Goal: Task Accomplishment & Management: Contribute content

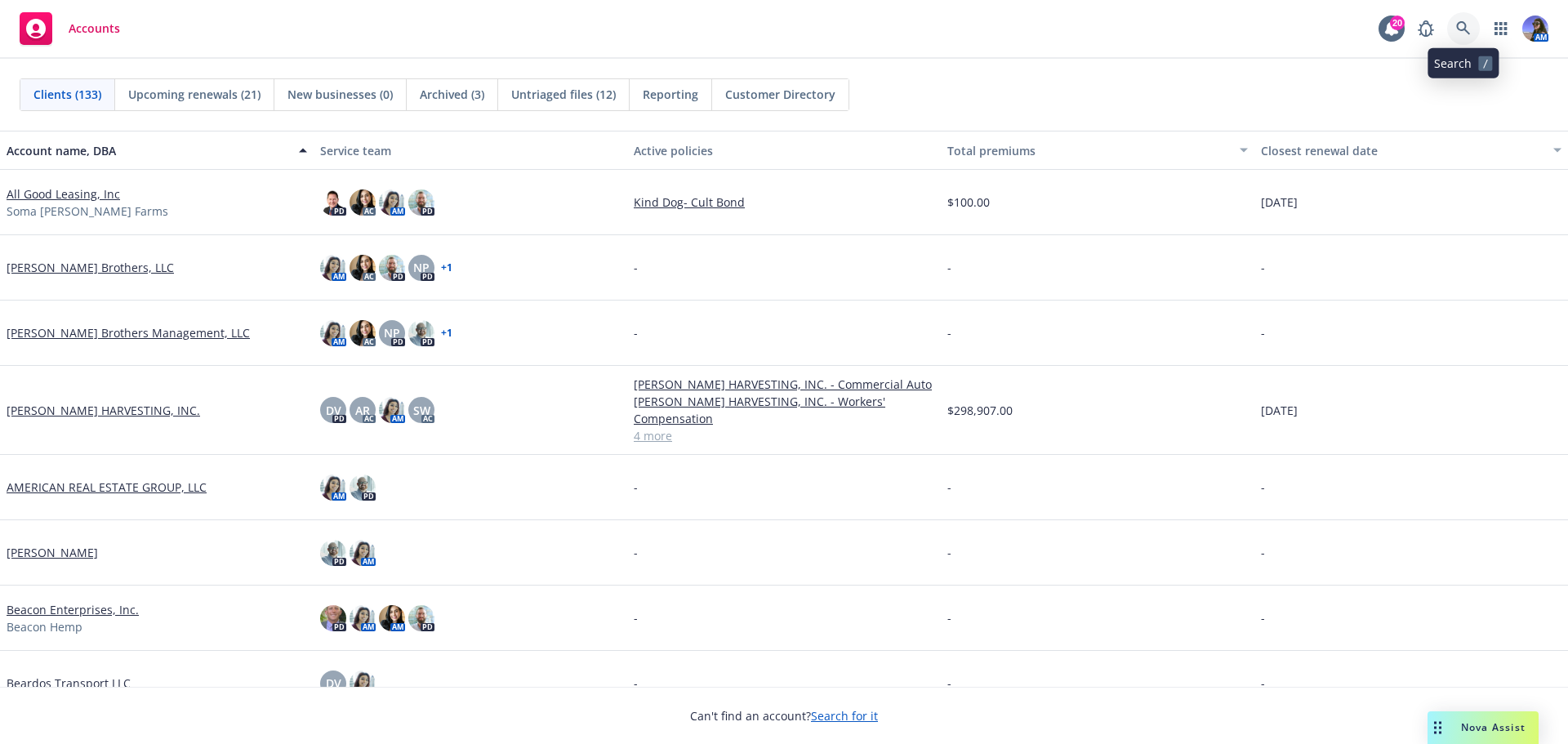
click at [1472, 38] on link at bounding box center [1463, 28] width 32 height 32
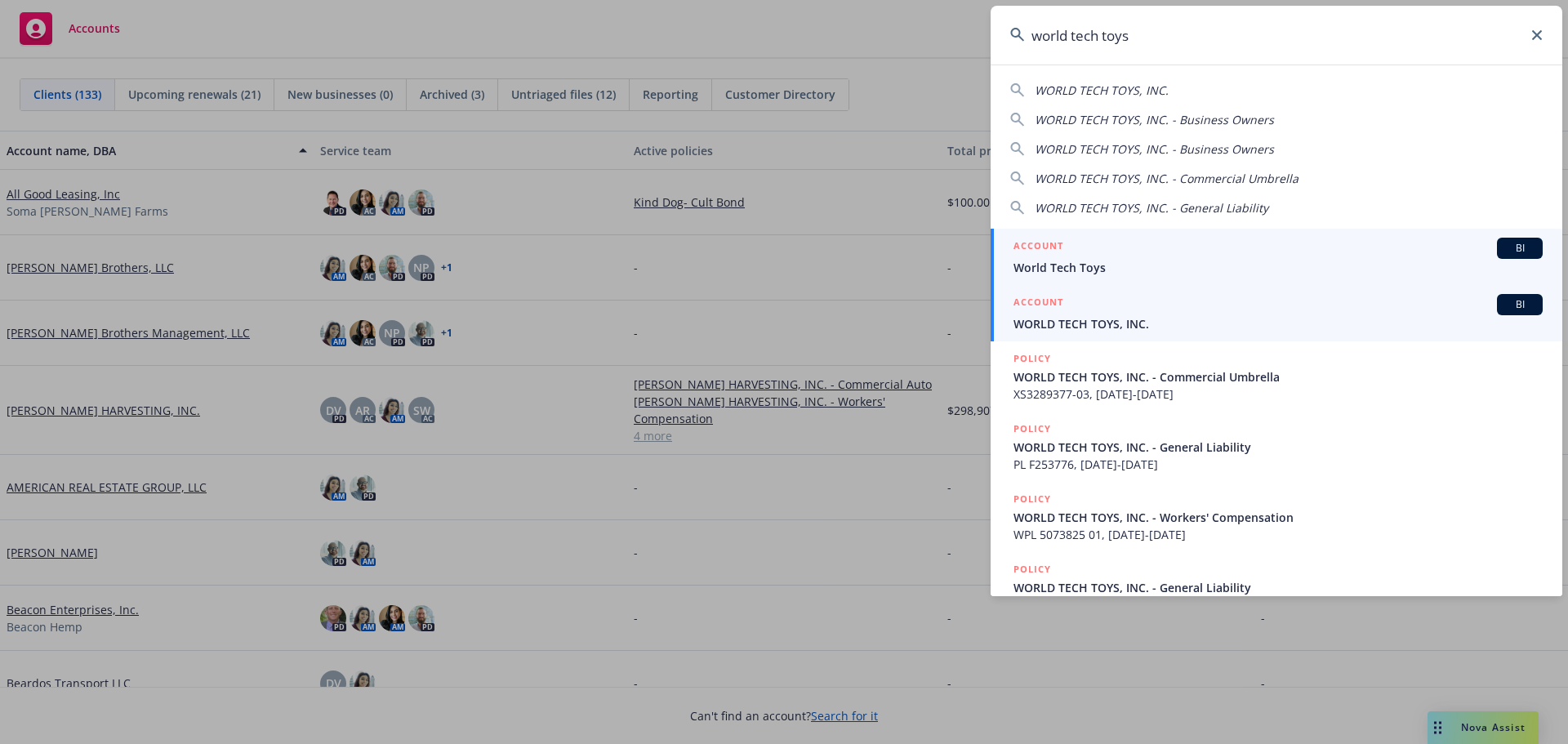
type input "world tech toys"
click at [1111, 303] on div "ACCOUNT BI" at bounding box center [1277, 305] width 529 height 22
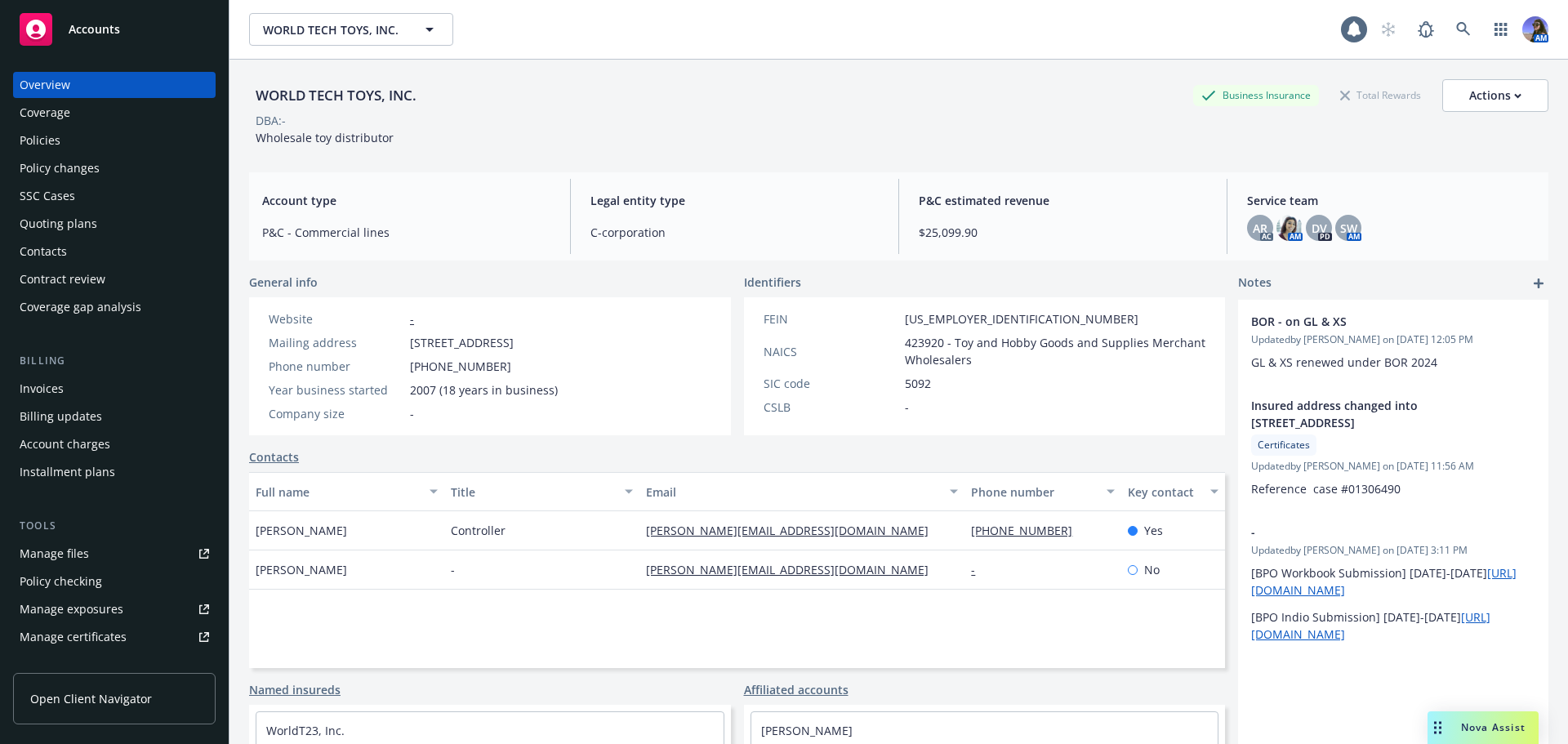
click at [49, 129] on div "Policies" at bounding box center [40, 140] width 41 height 26
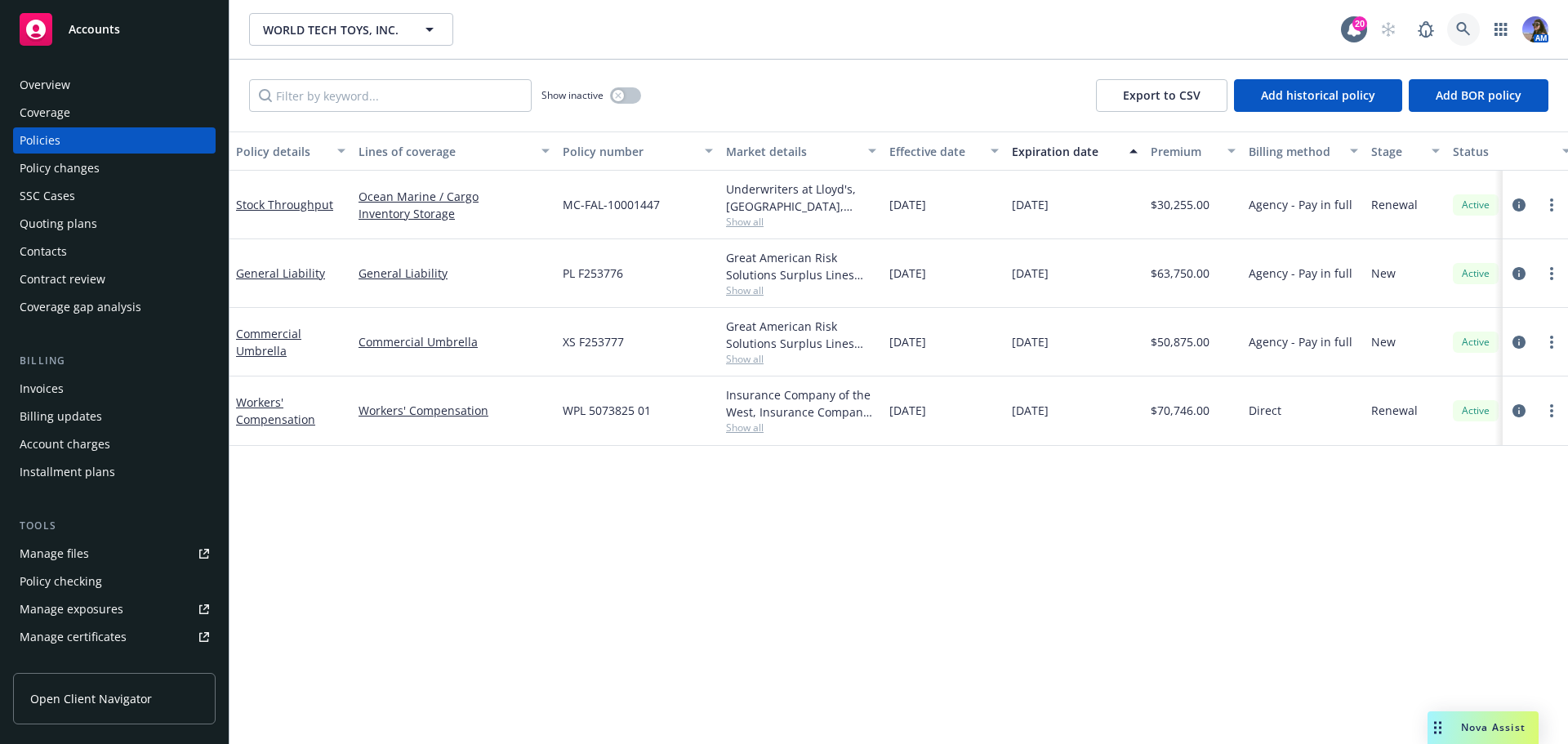
click at [1452, 22] on link at bounding box center [1463, 29] width 32 height 32
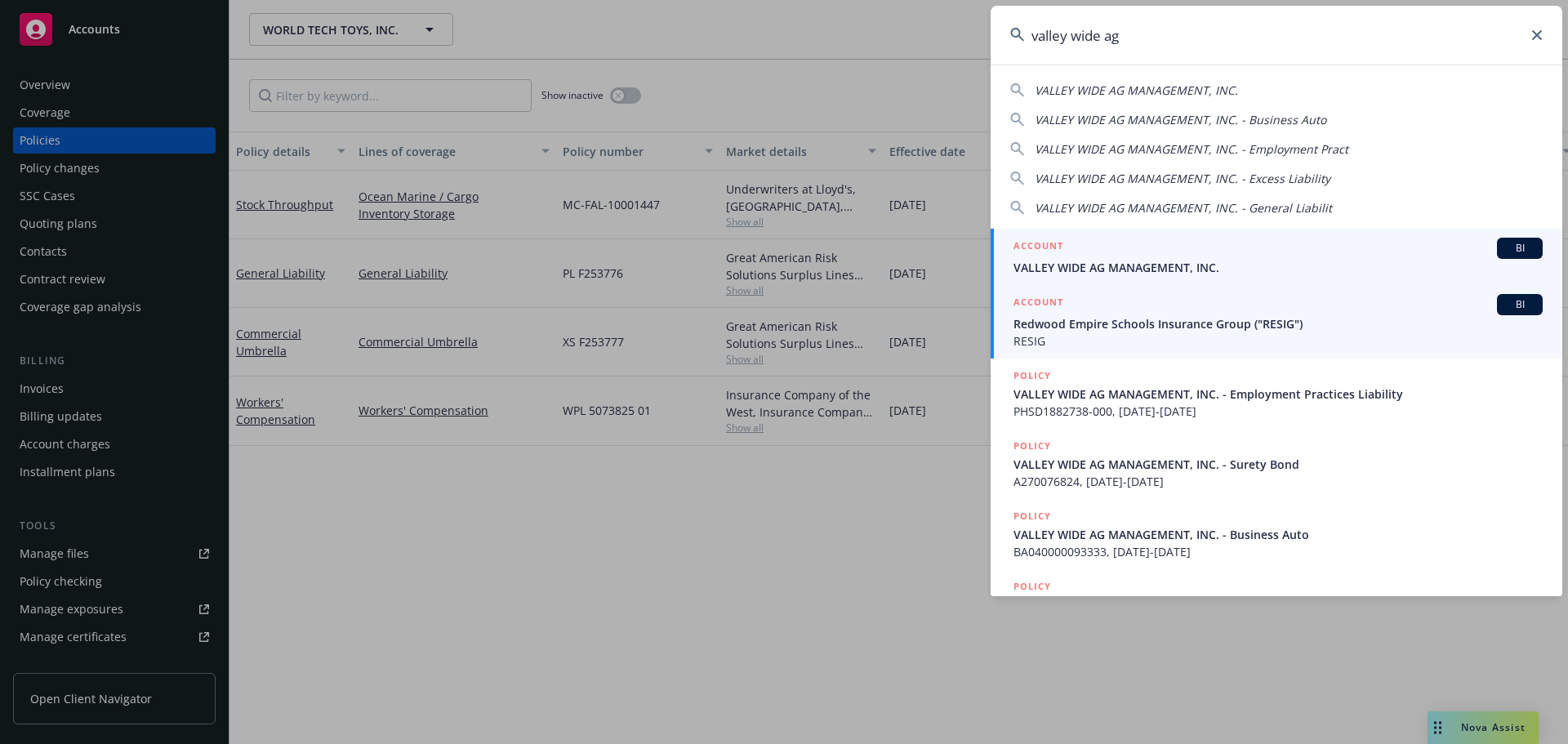
type input "valley wide ag"
click at [1081, 277] on link "ACCOUNT BI VALLEY WIDE AG MANAGEMENT, INC." at bounding box center [1276, 257] width 571 height 56
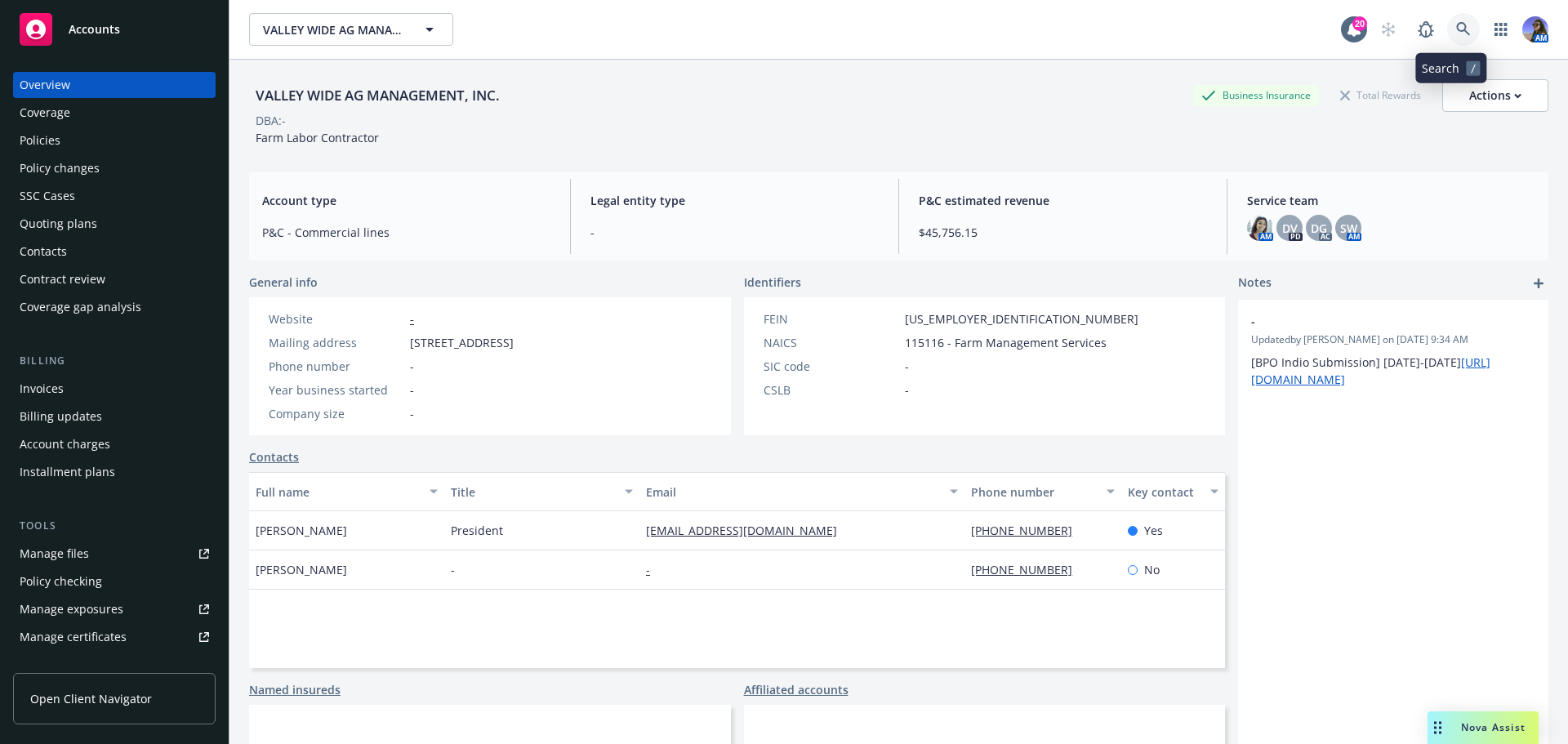
click at [1456, 24] on icon at bounding box center [1463, 30] width 15 height 15
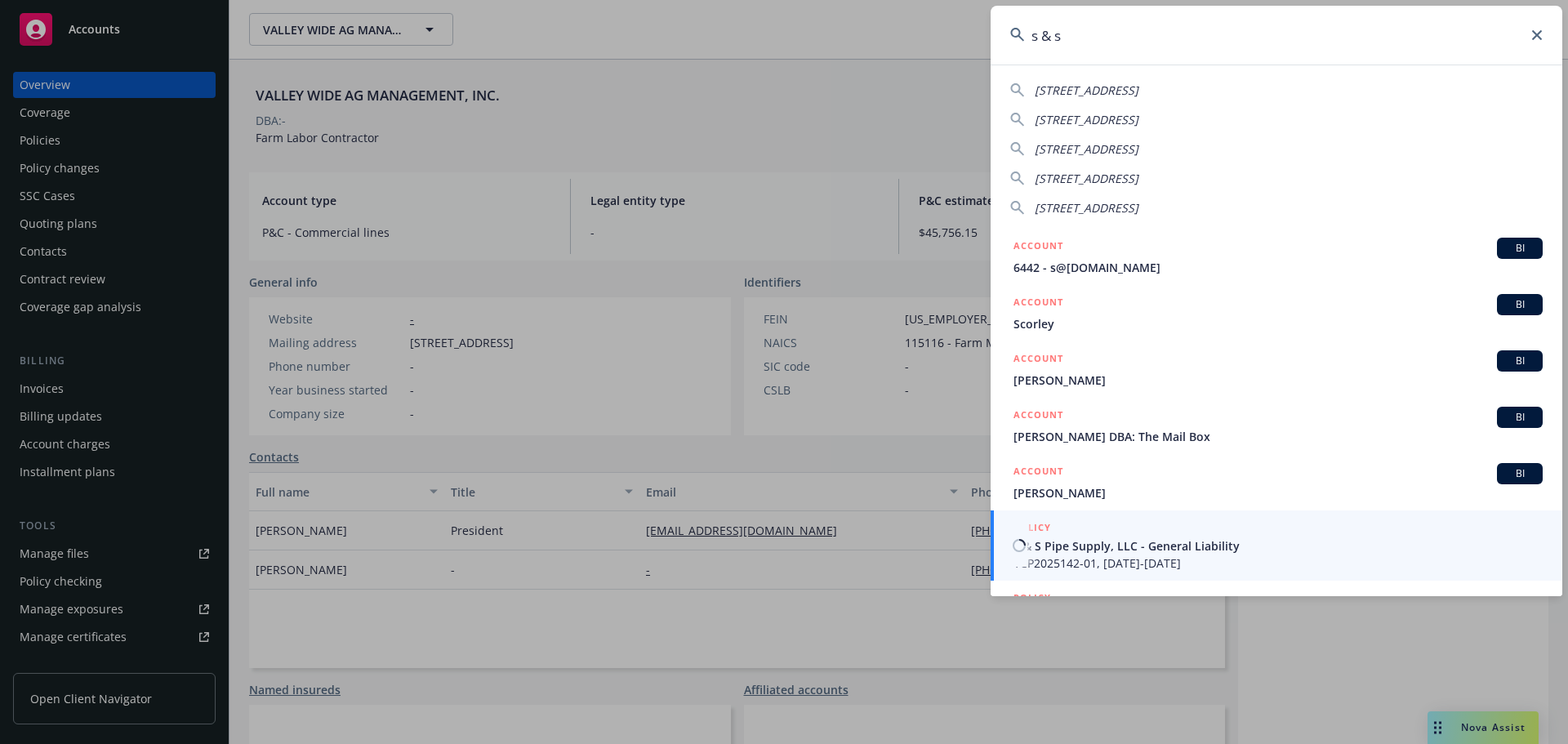
type input "s & s"
click at [1187, 540] on span "S & S Pipe Supply, LLC - General Liability" at bounding box center [1277, 546] width 529 height 17
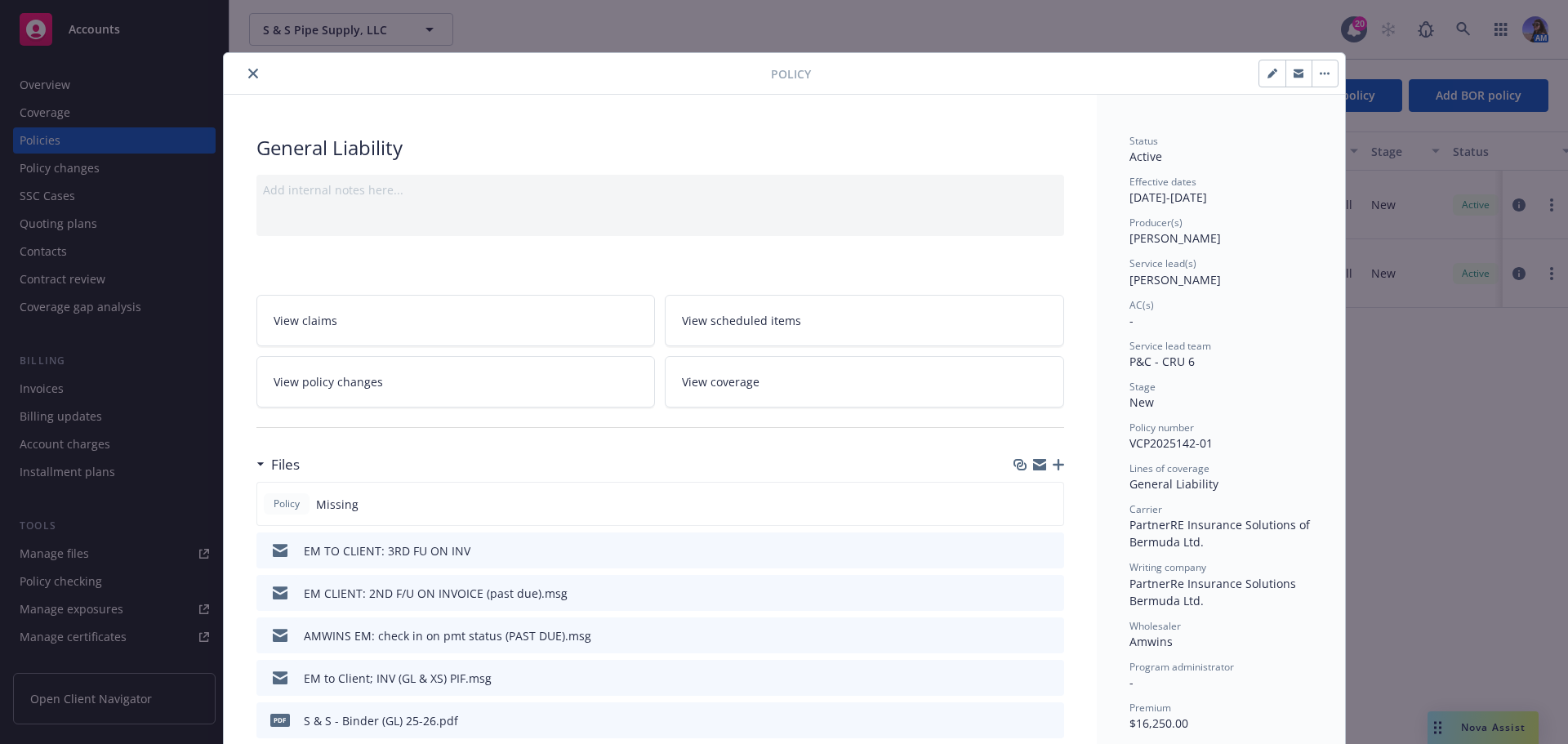
click at [248, 74] on icon "close" at bounding box center [253, 74] width 10 height 10
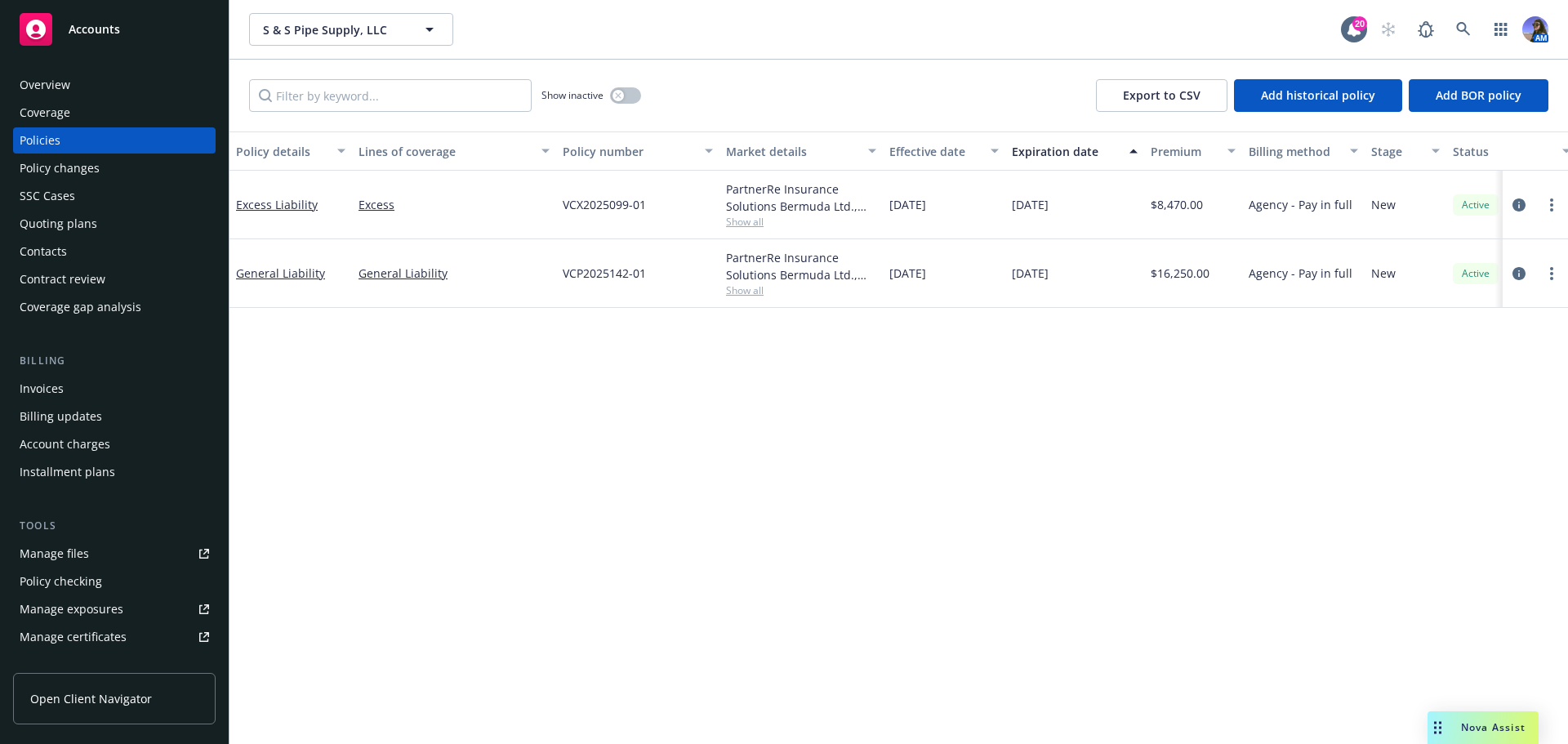
click at [39, 190] on div "SSC Cases" at bounding box center [47, 195] width 56 height 26
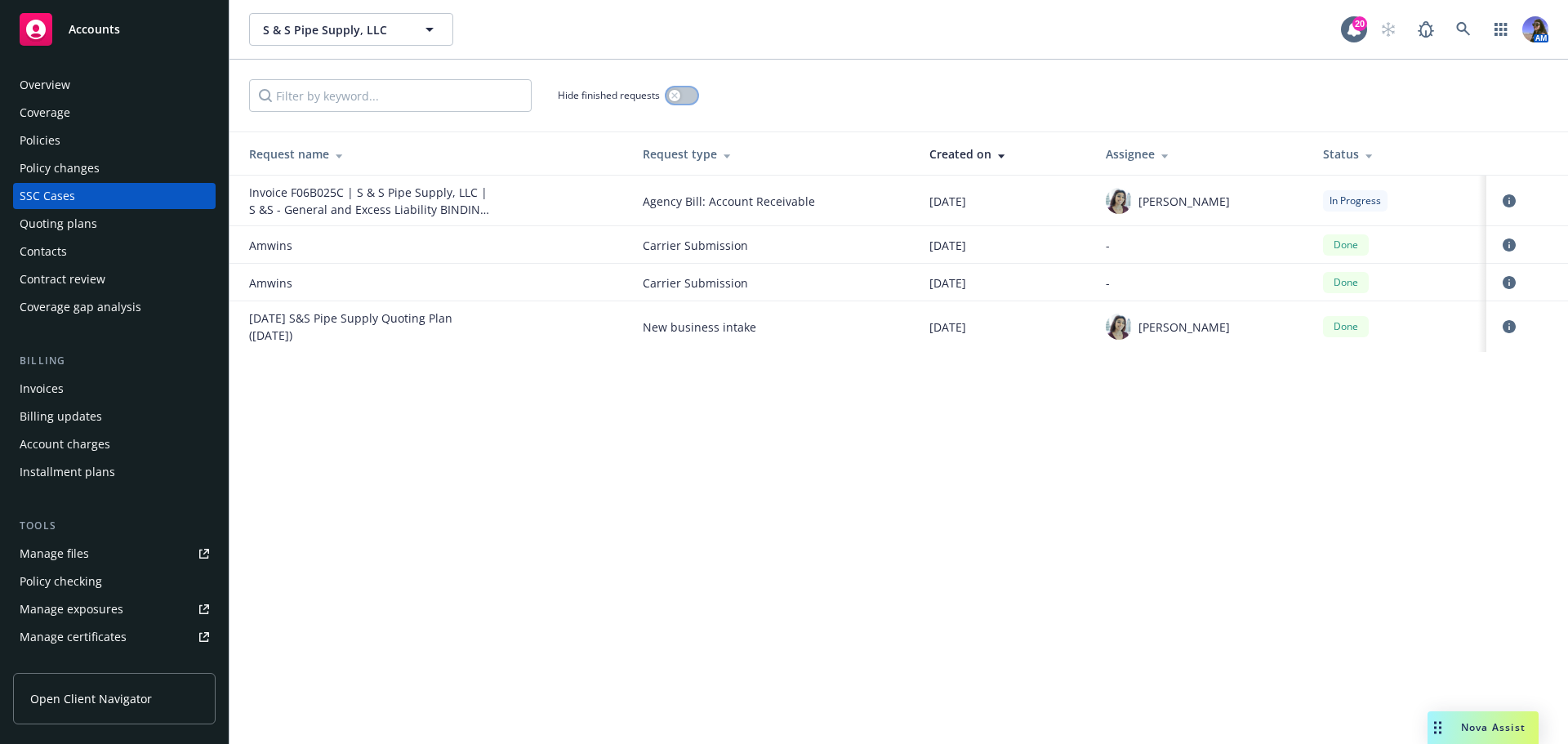
click at [677, 93] on icon "button" at bounding box center [674, 95] width 6 height 6
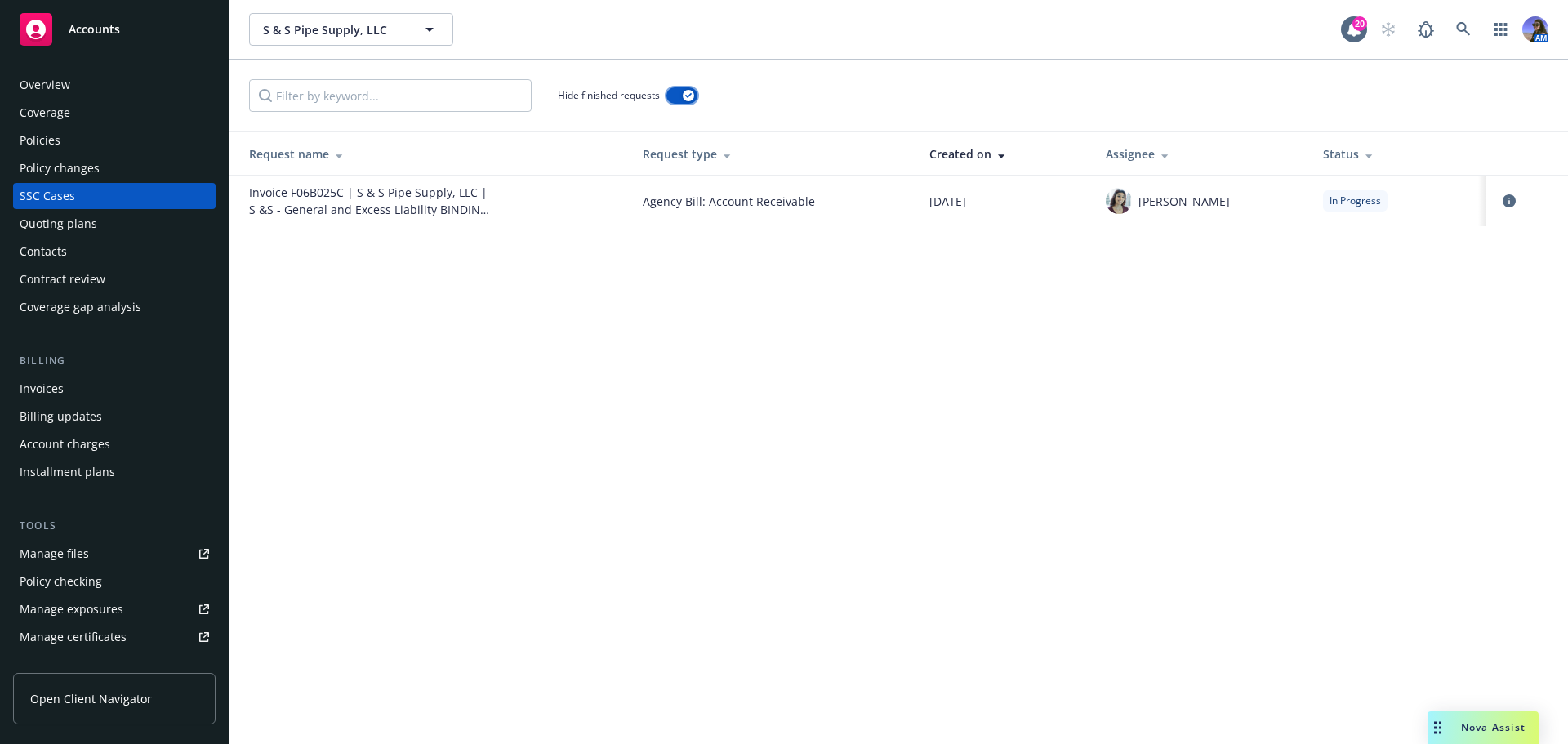
click at [678, 93] on button "button" at bounding box center [681, 95] width 31 height 17
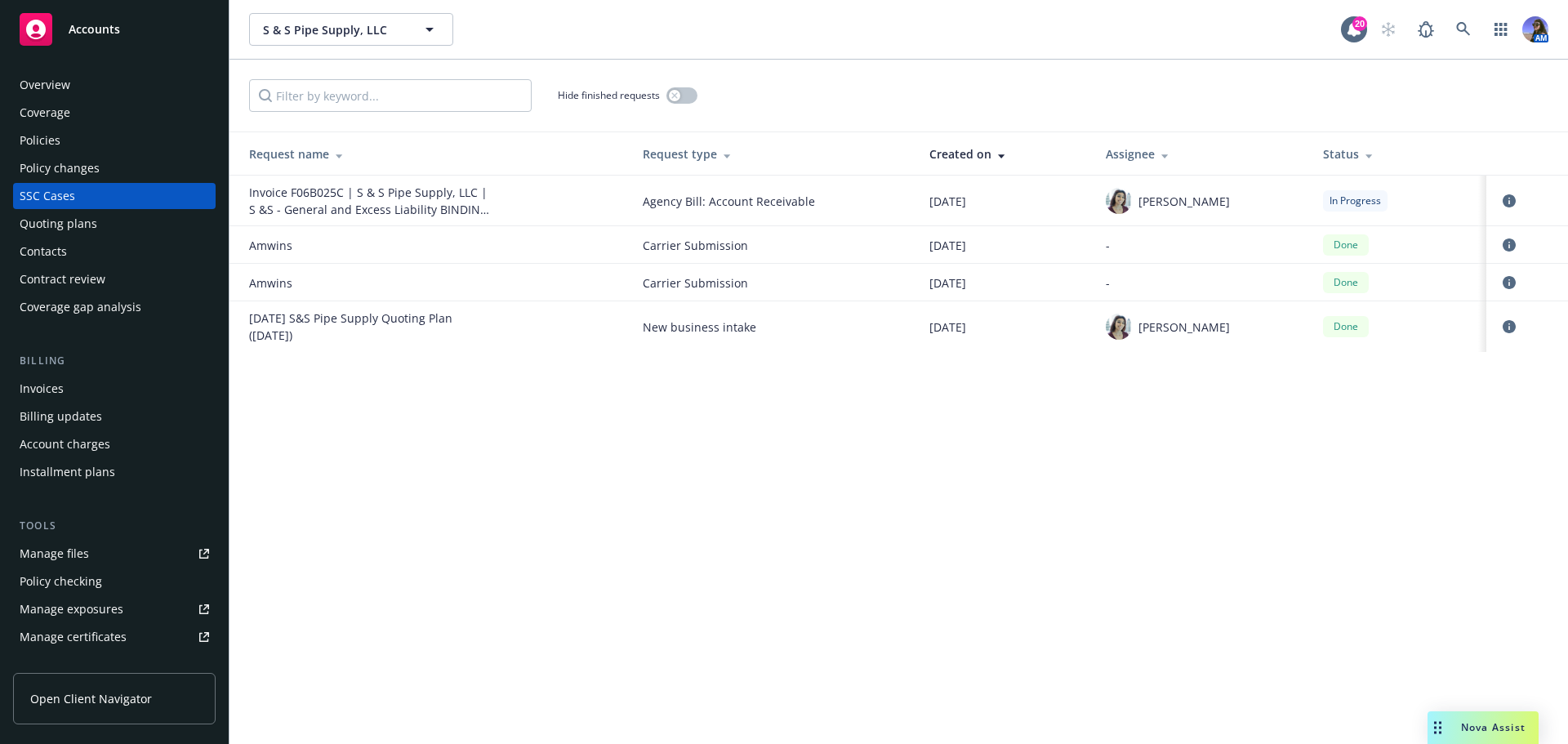
click at [72, 83] on div "Overview" at bounding box center [115, 85] width 189 height 26
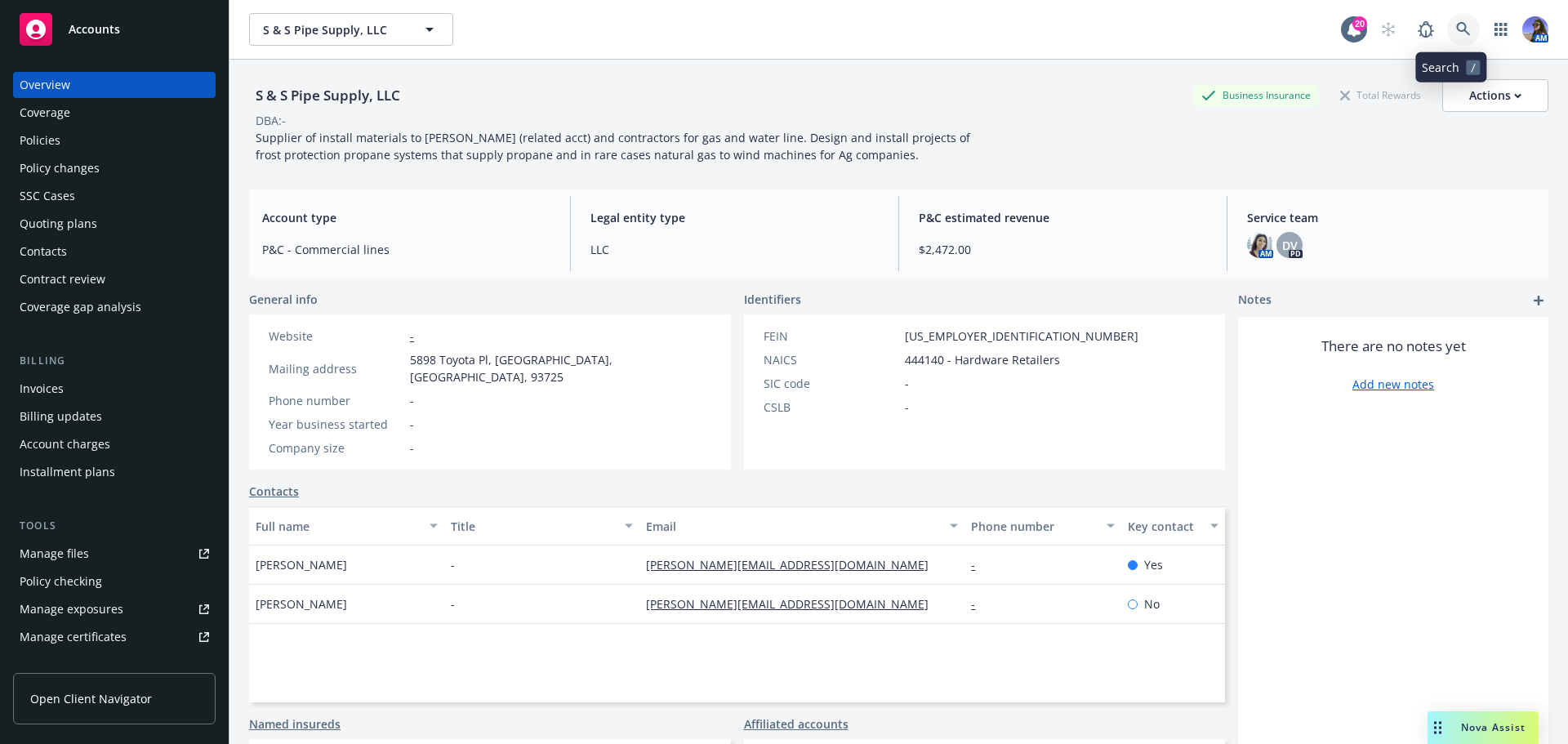
click at [1447, 45] on link at bounding box center [1463, 29] width 32 height 32
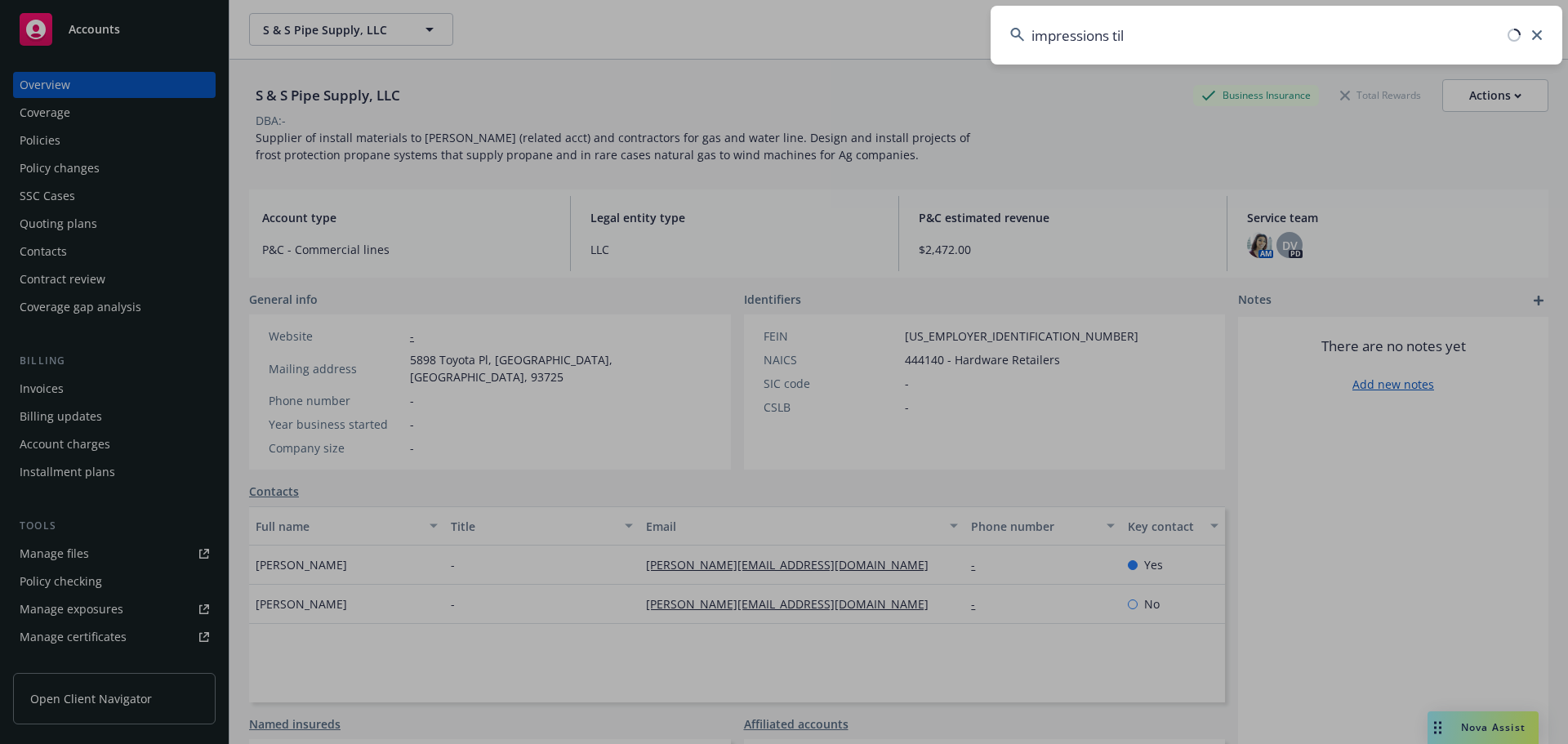
type input "impressions tile"
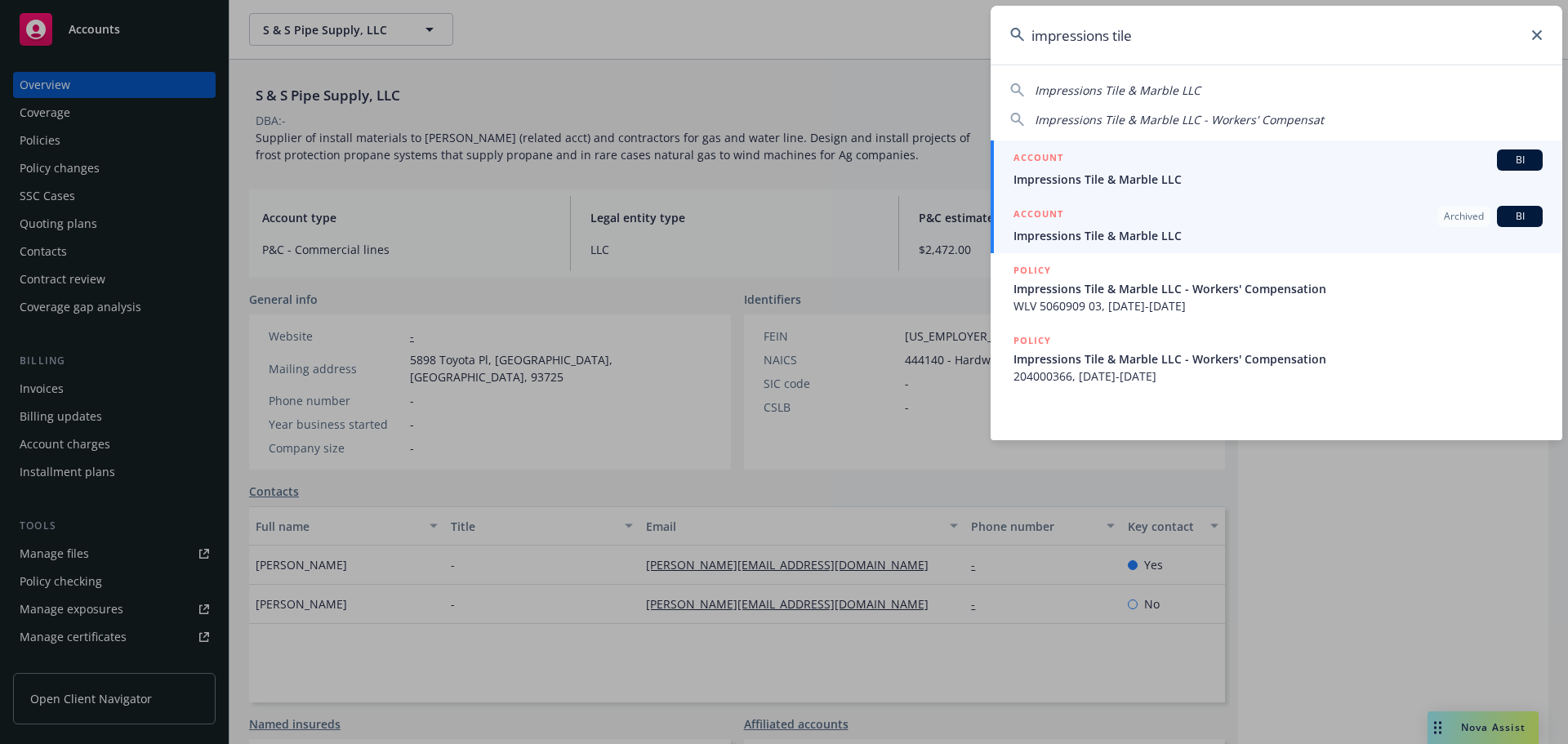
click at [1061, 184] on span "Impressions Tile & Marble LLC" at bounding box center [1277, 179] width 529 height 17
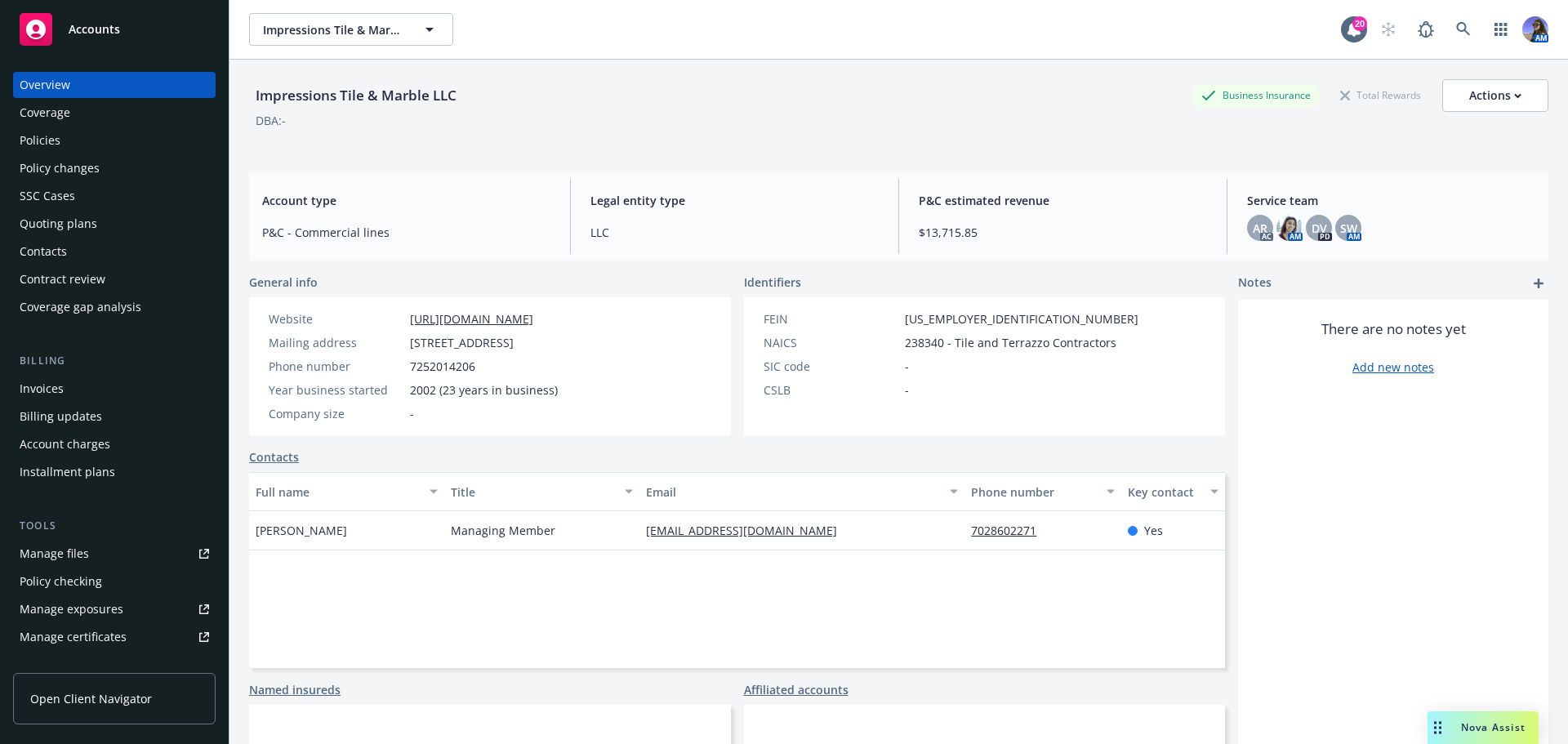
click at [109, 203] on div "SSC Cases" at bounding box center [115, 195] width 189 height 26
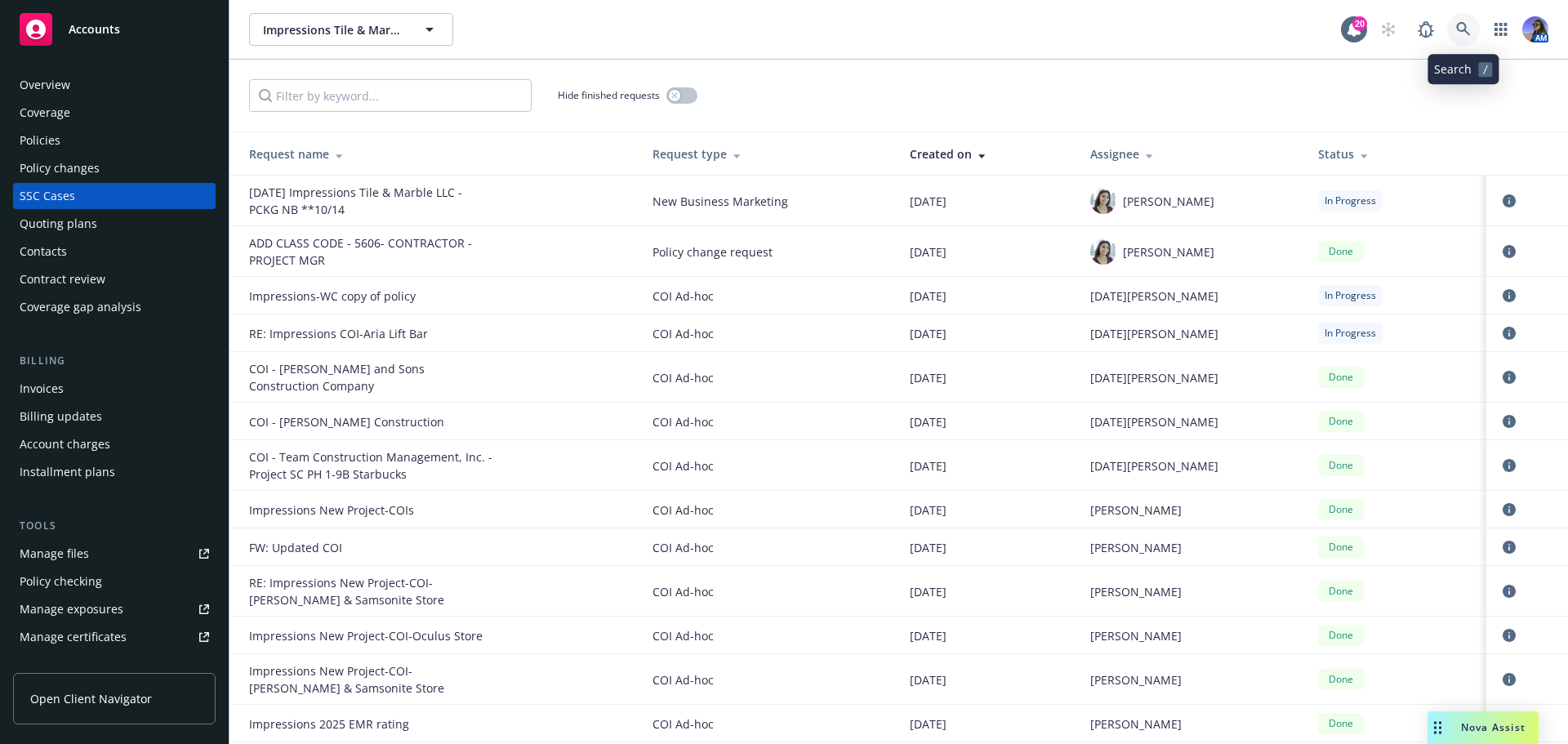
click at [1463, 38] on link at bounding box center [1463, 29] width 32 height 32
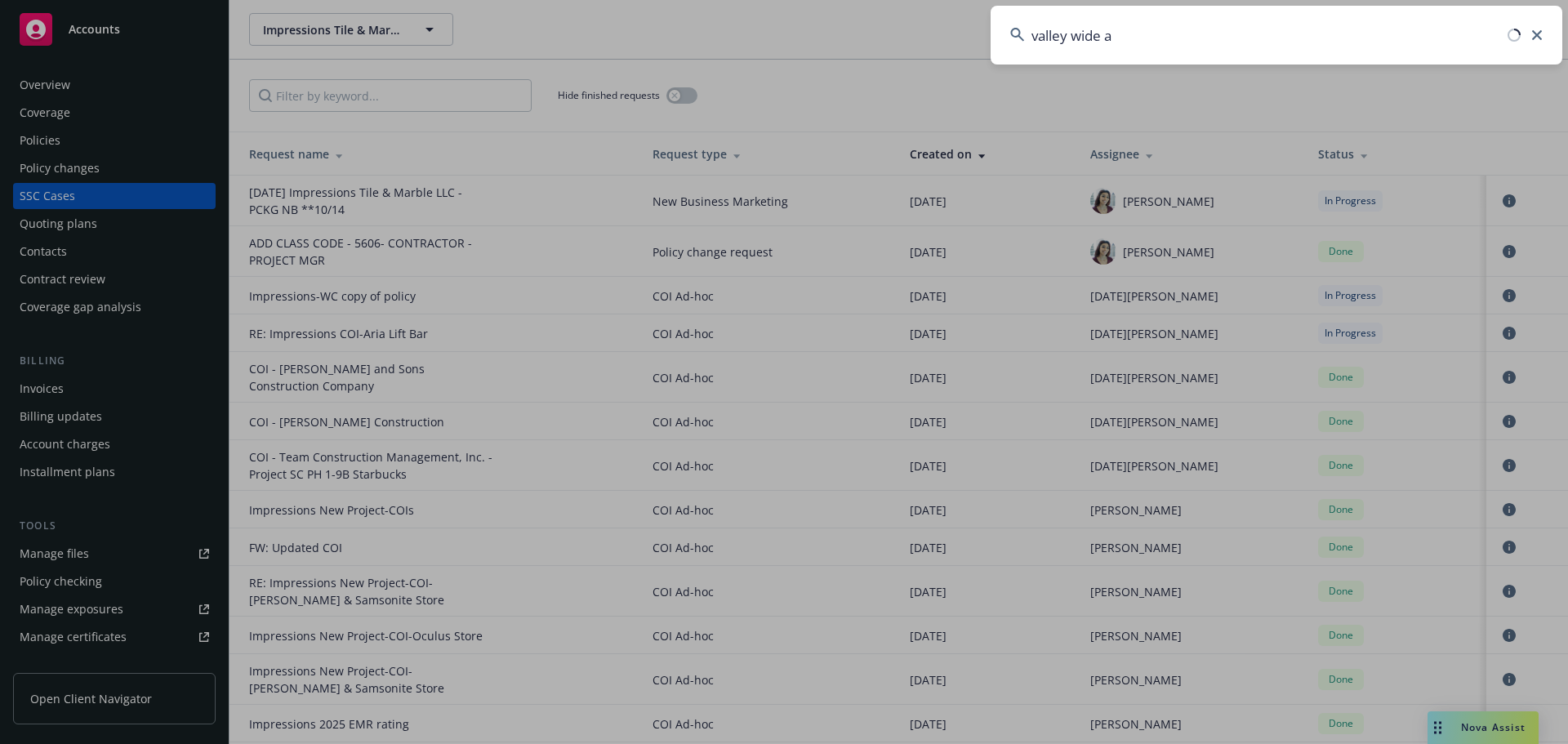
type input "valley wide ag"
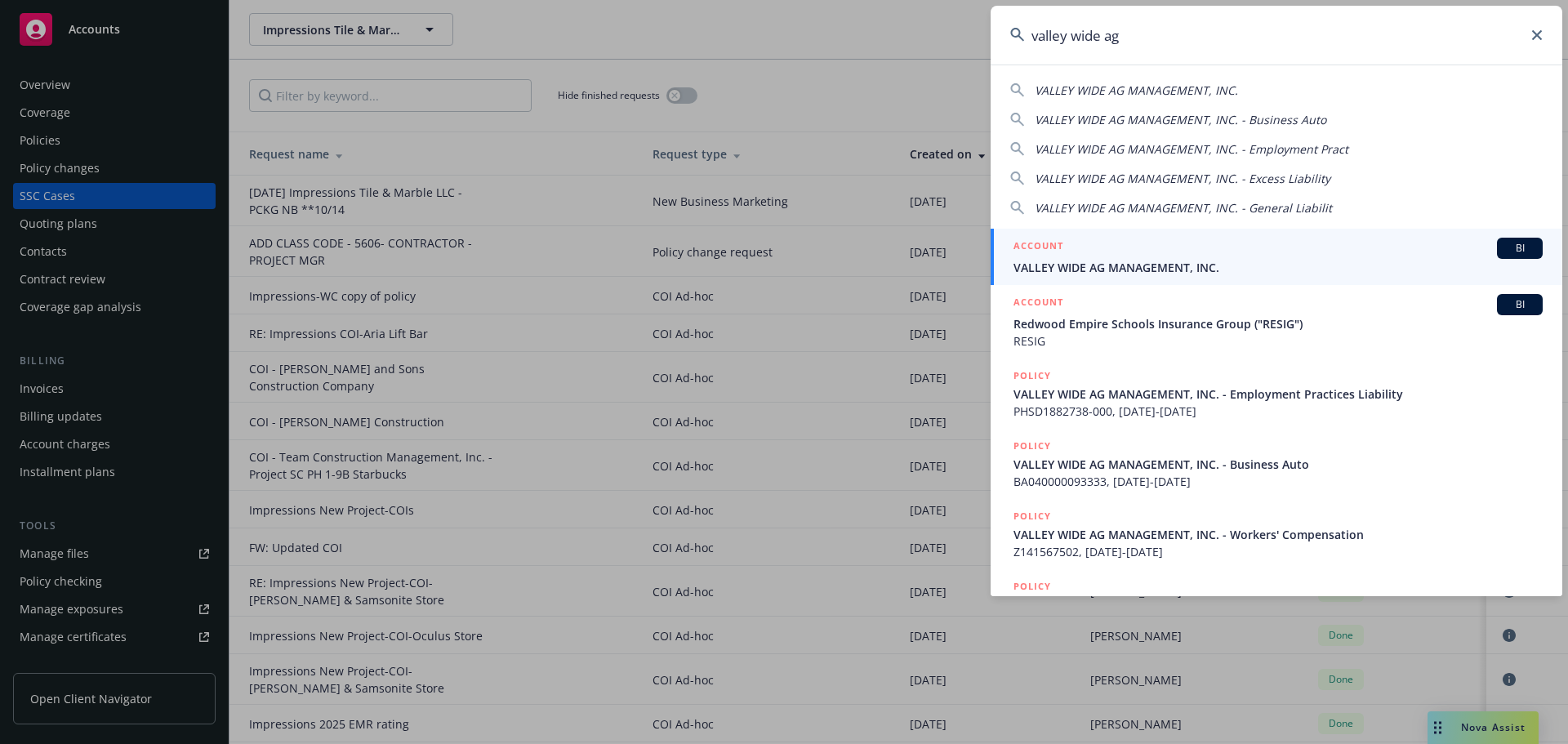
click at [1130, 251] on div "ACCOUNT BI" at bounding box center [1277, 248] width 529 height 22
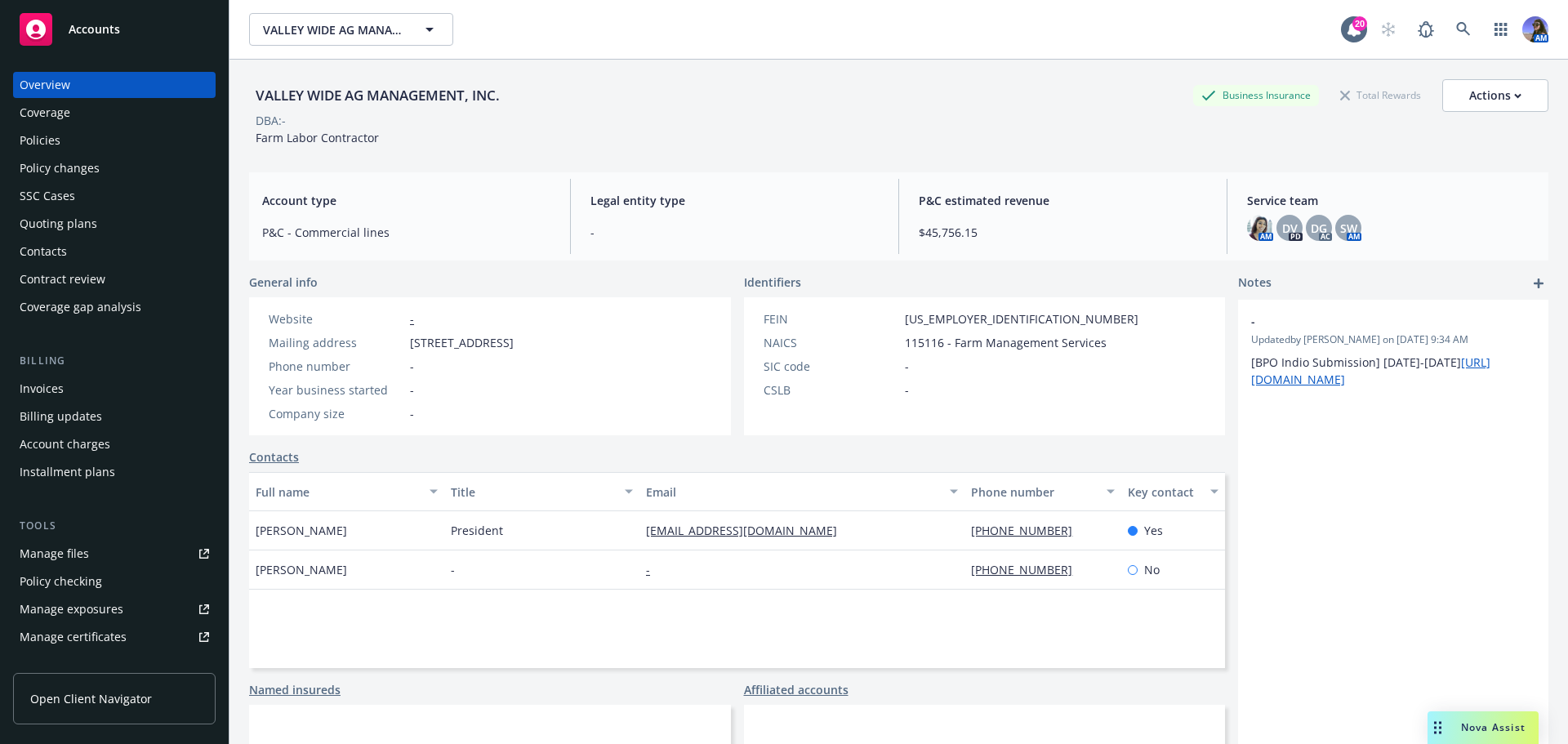
click at [82, 130] on div "Policies" at bounding box center [115, 140] width 189 height 26
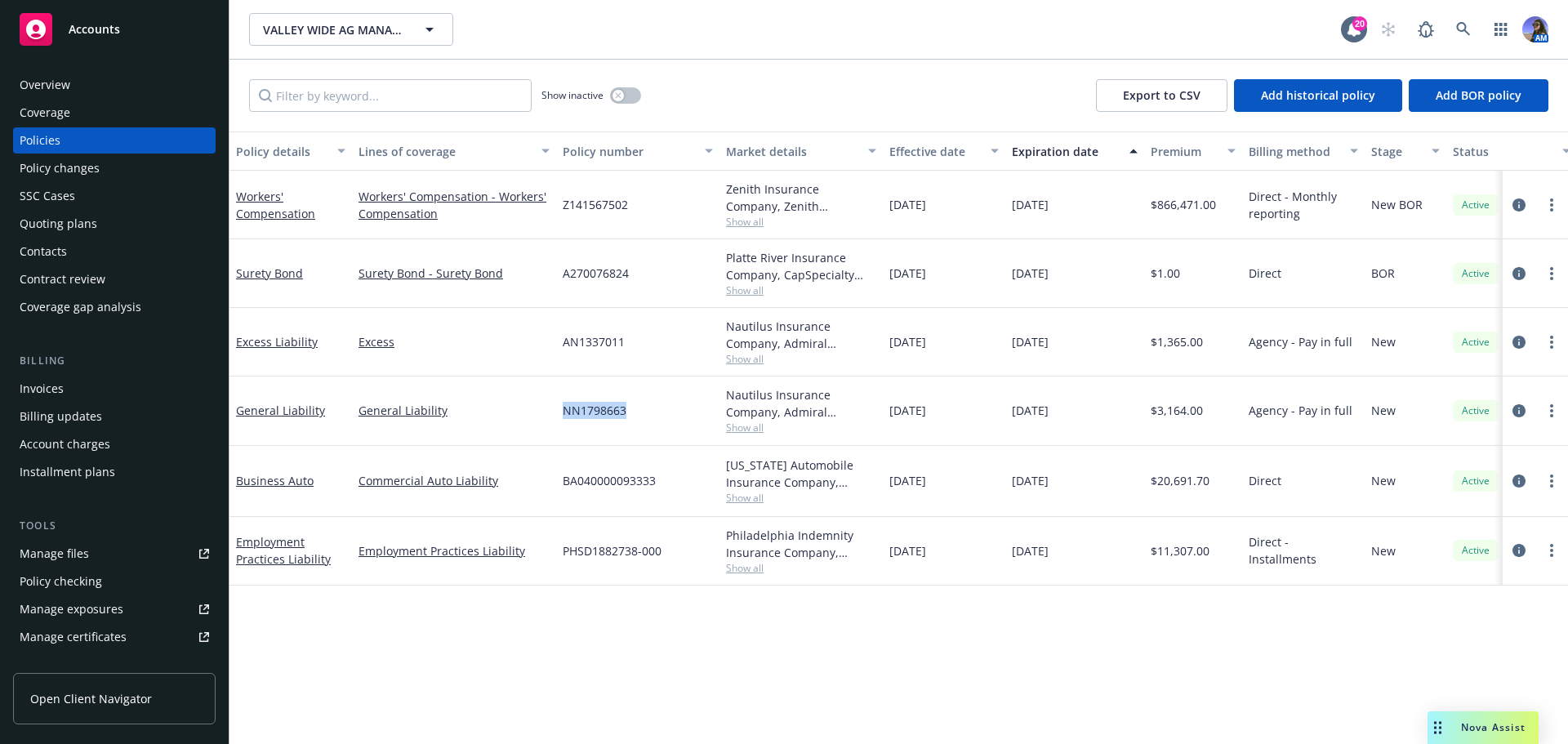
drag, startPoint x: 632, startPoint y: 412, endPoint x: 561, endPoint y: 413, distance: 71.0
click at [561, 413] on div "NN1798663" at bounding box center [638, 410] width 164 height 69
copy span "NN1798663"
click at [237, 413] on link "General Liability" at bounding box center [280, 410] width 89 height 16
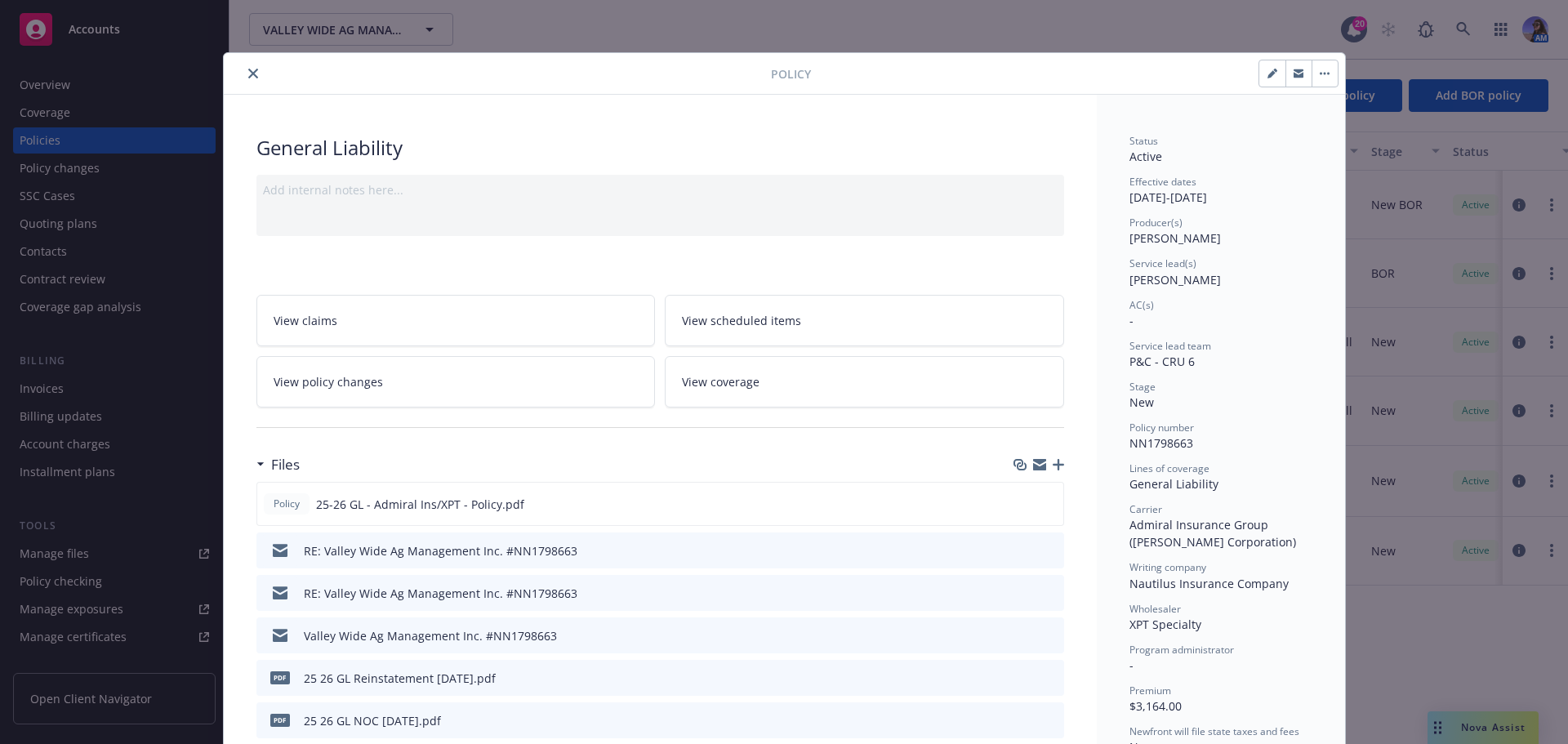
click at [248, 77] on icon "close" at bounding box center [253, 74] width 10 height 10
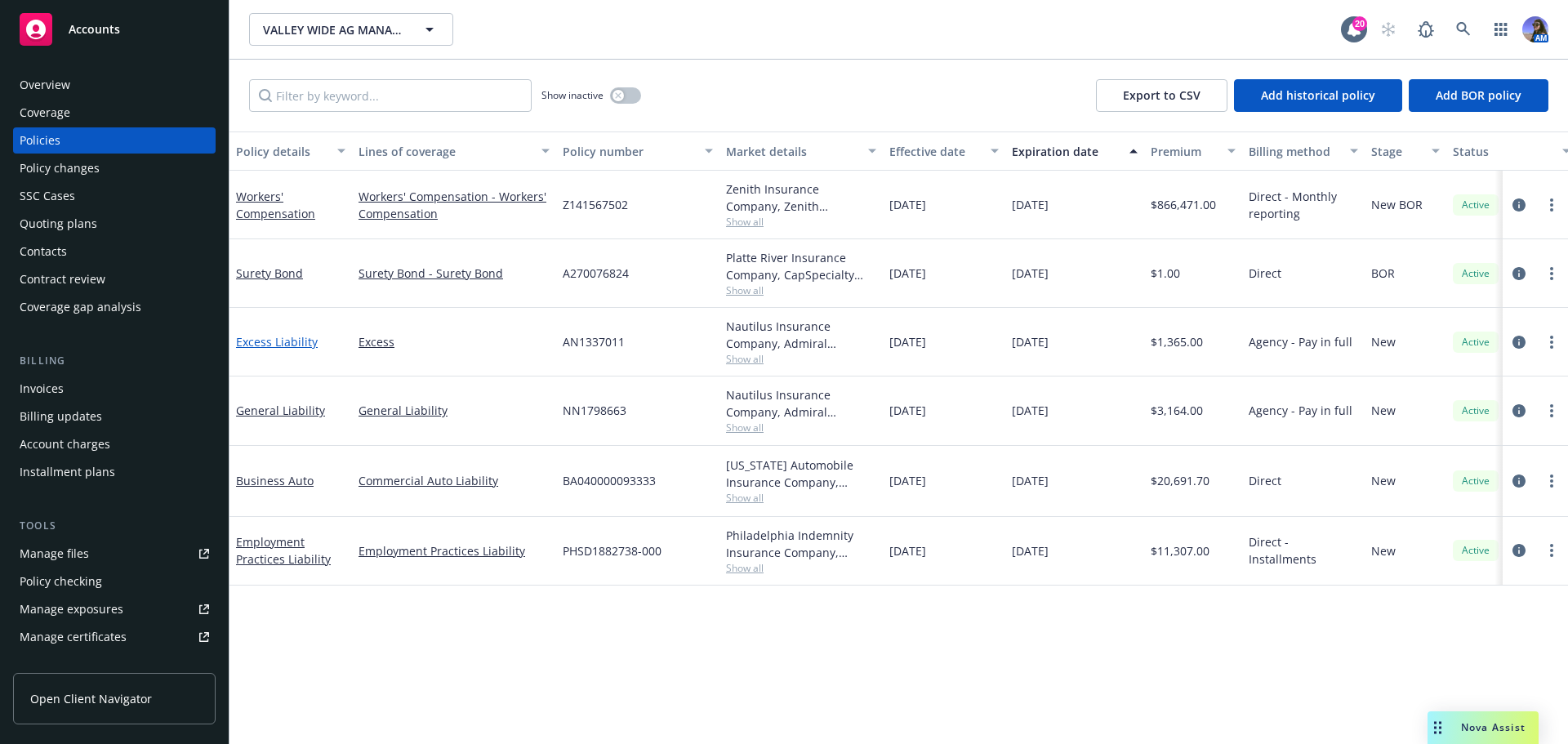
click at [287, 343] on link "Excess Liability" at bounding box center [277, 341] width 81 height 16
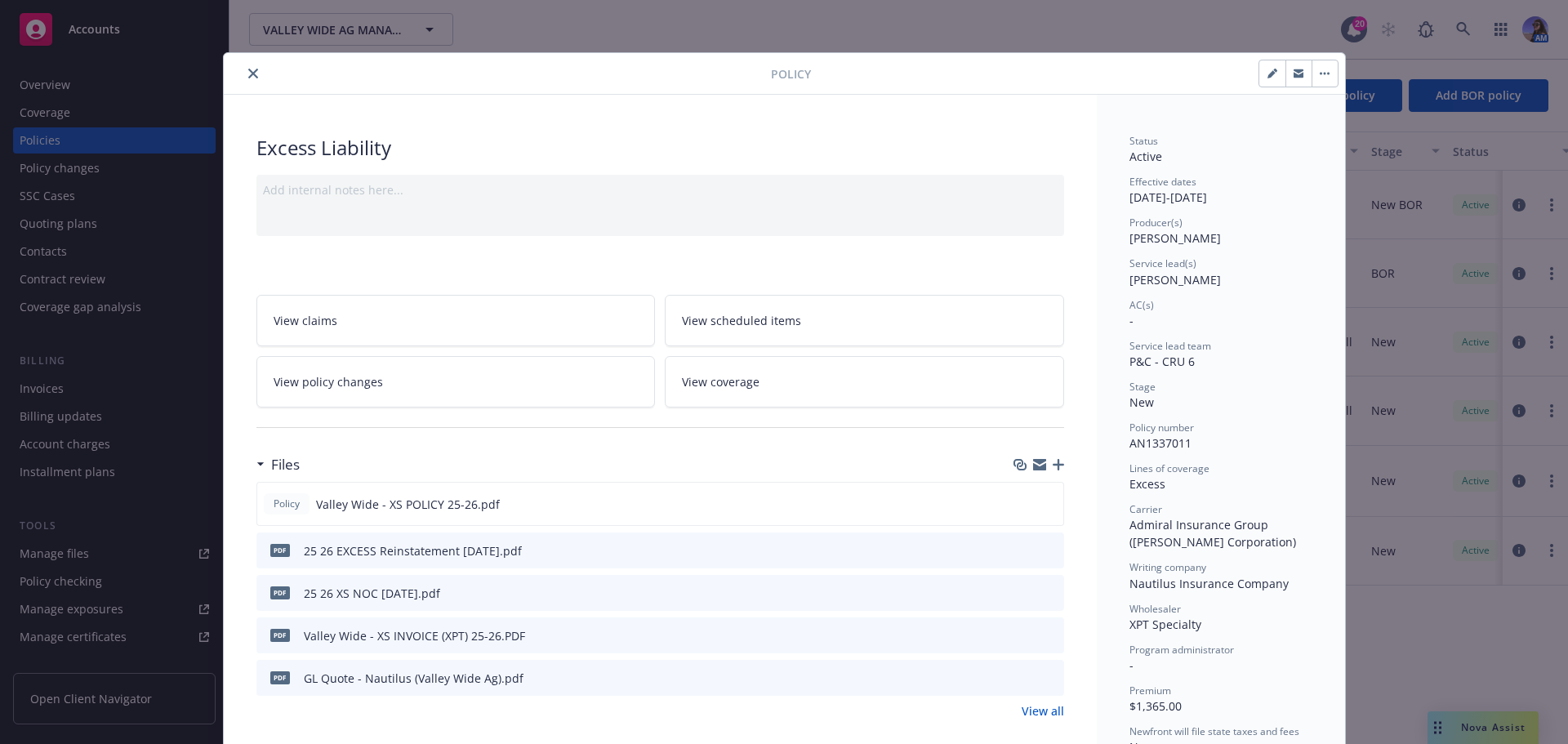
click at [248, 77] on icon "close" at bounding box center [253, 74] width 10 height 10
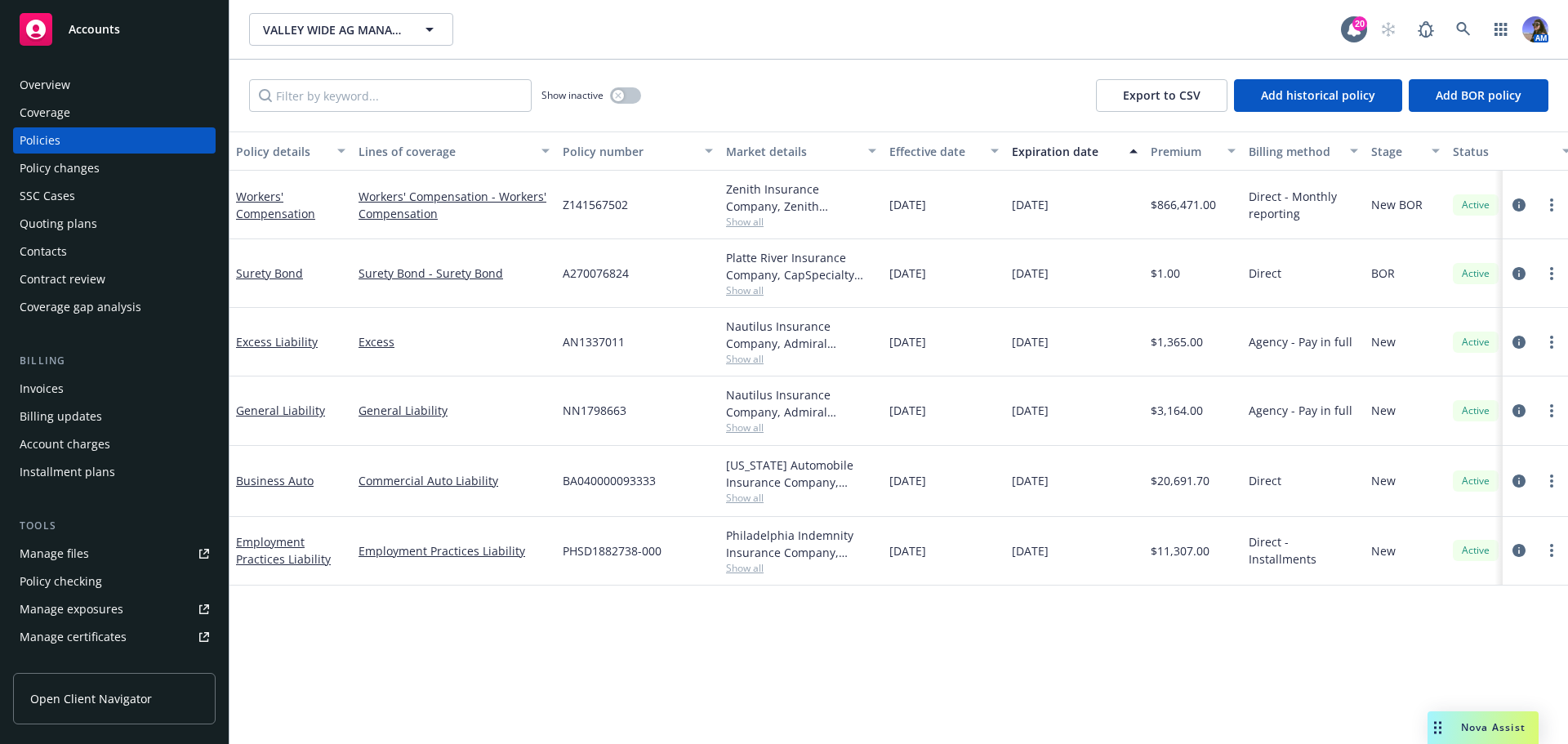
click at [272, 205] on div "Workers' Compensation" at bounding box center [291, 204] width 110 height 34
click at [254, 218] on link "Workers' Compensation" at bounding box center [275, 204] width 79 height 32
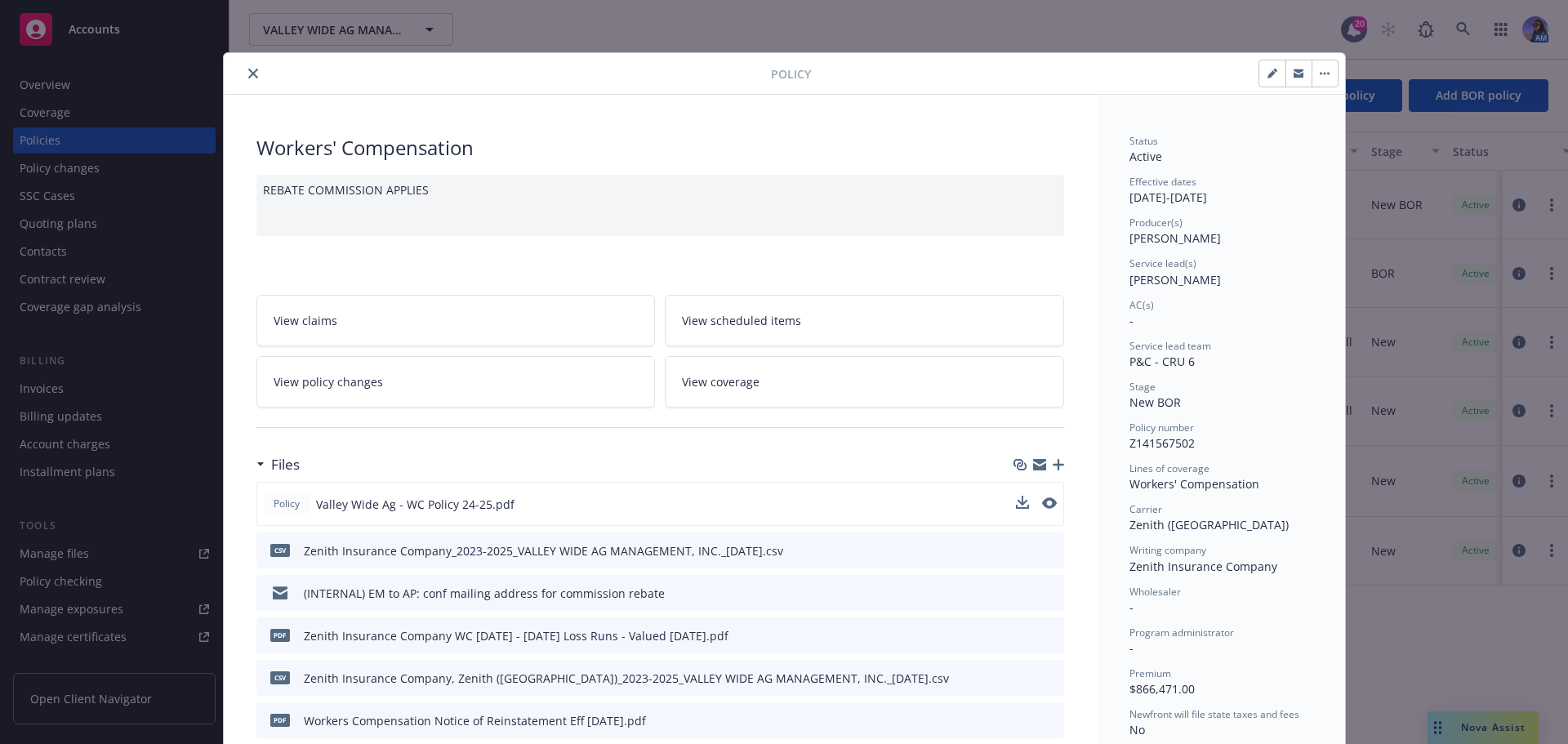
click at [1042, 511] on button at bounding box center [1050, 504] width 15 height 17
click at [1042, 494] on div "Policy Valley Wide Ag - WC Policy 24-25.pdf" at bounding box center [660, 503] width 807 height 44
click at [1044, 504] on icon "preview file" at bounding box center [1048, 503] width 15 height 12
click at [249, 75] on icon "close" at bounding box center [253, 74] width 10 height 10
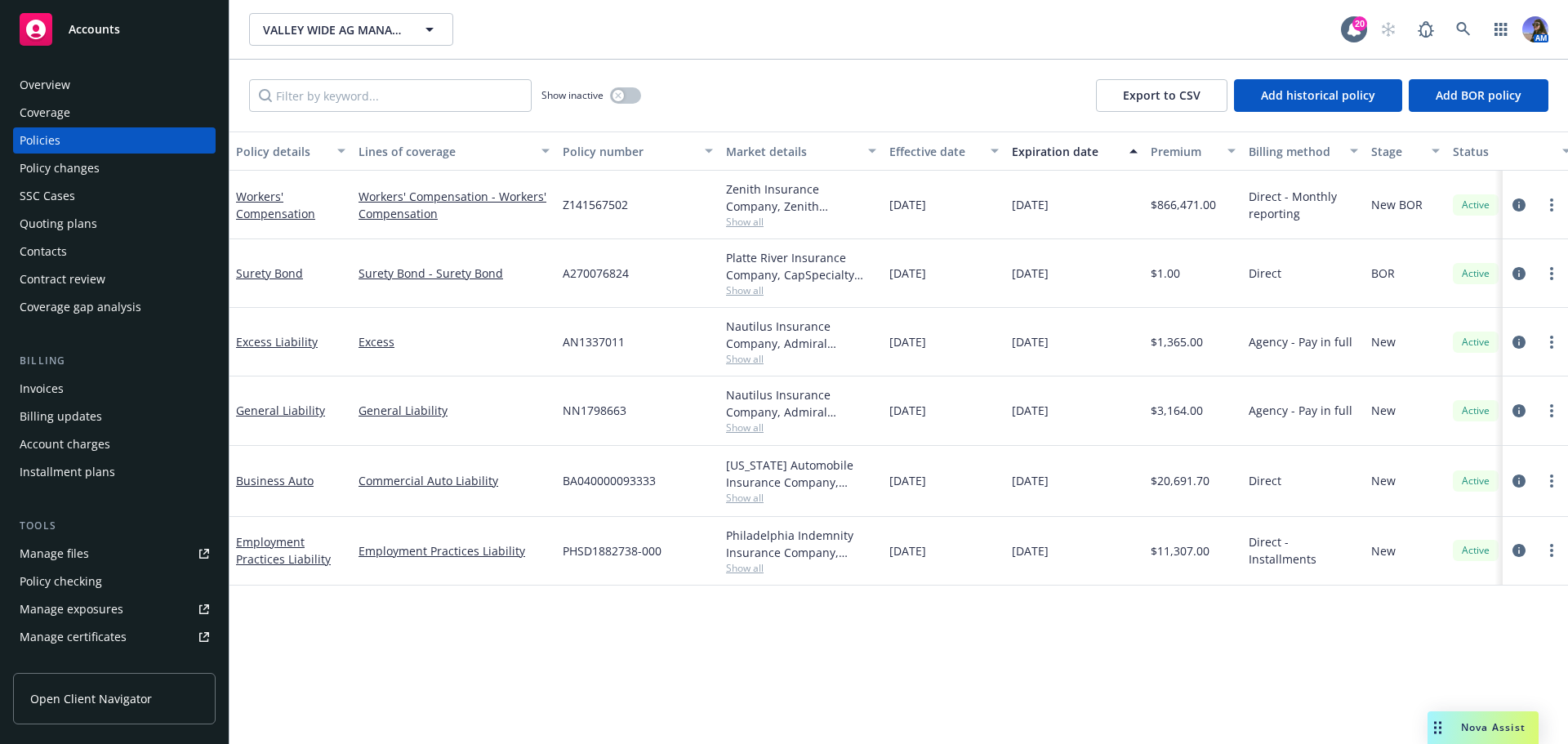
click at [33, 76] on div "Overview" at bounding box center [45, 85] width 51 height 26
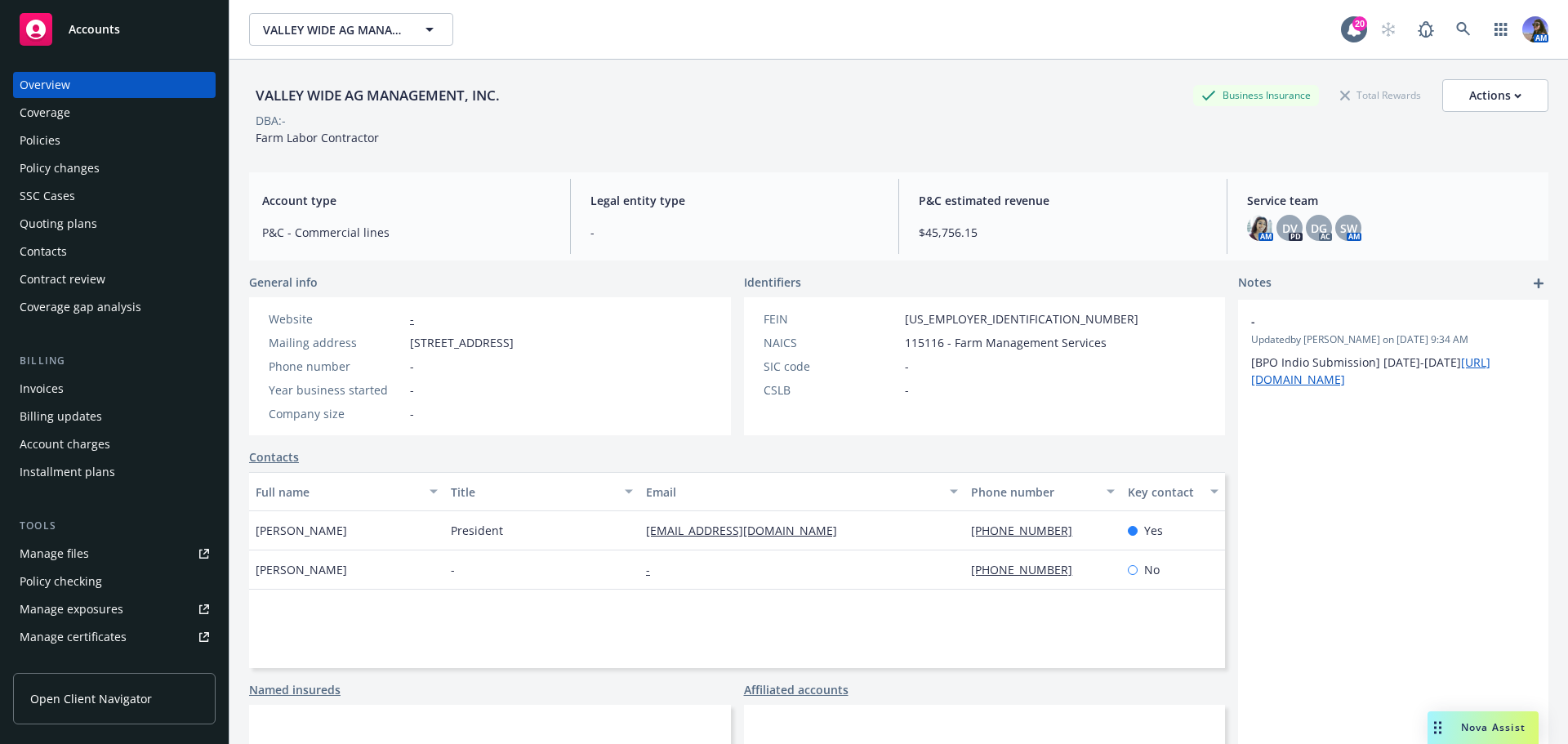
click at [125, 167] on div "Policy changes" at bounding box center [115, 168] width 189 height 26
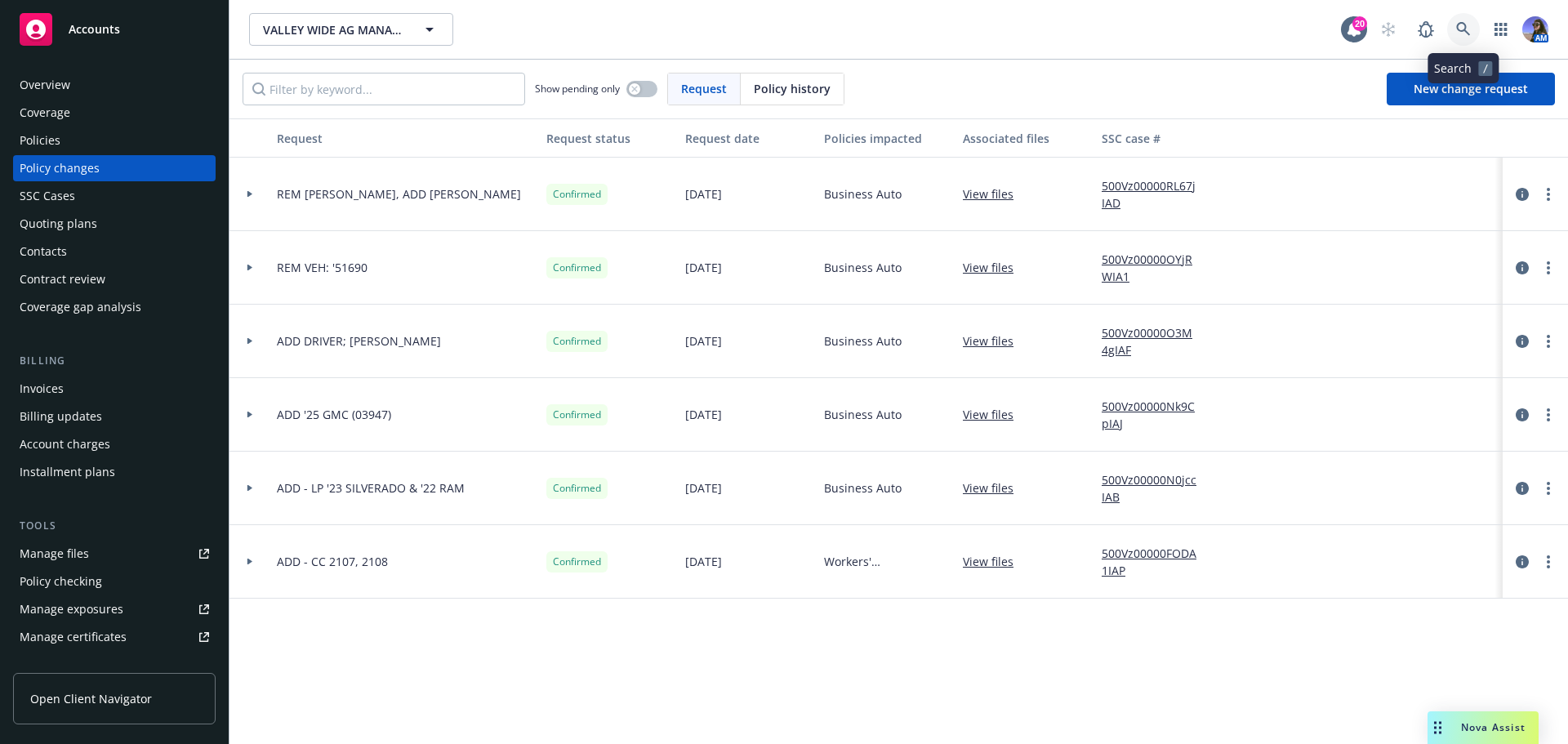
click at [1461, 38] on link at bounding box center [1463, 29] width 32 height 32
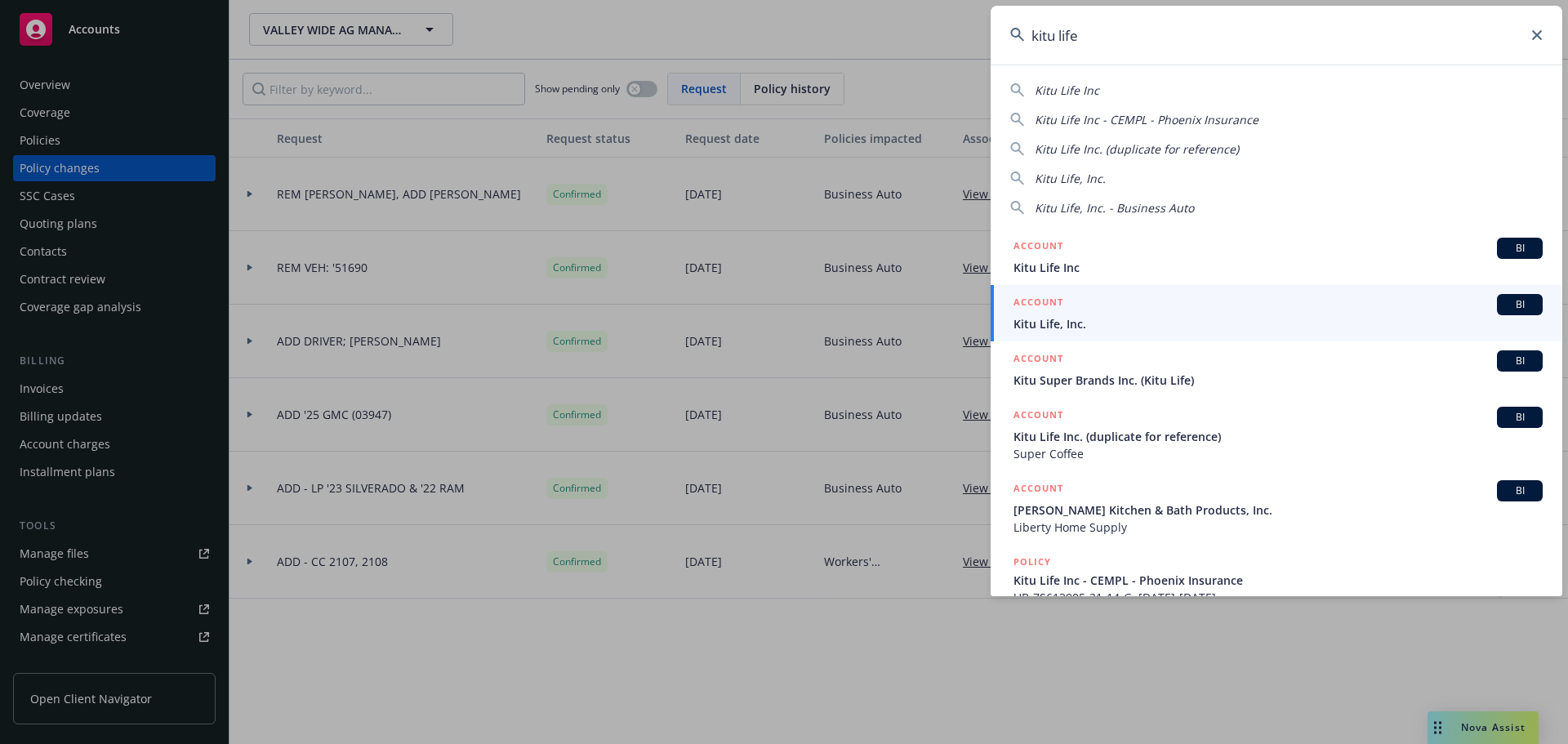
type input "kitu life"
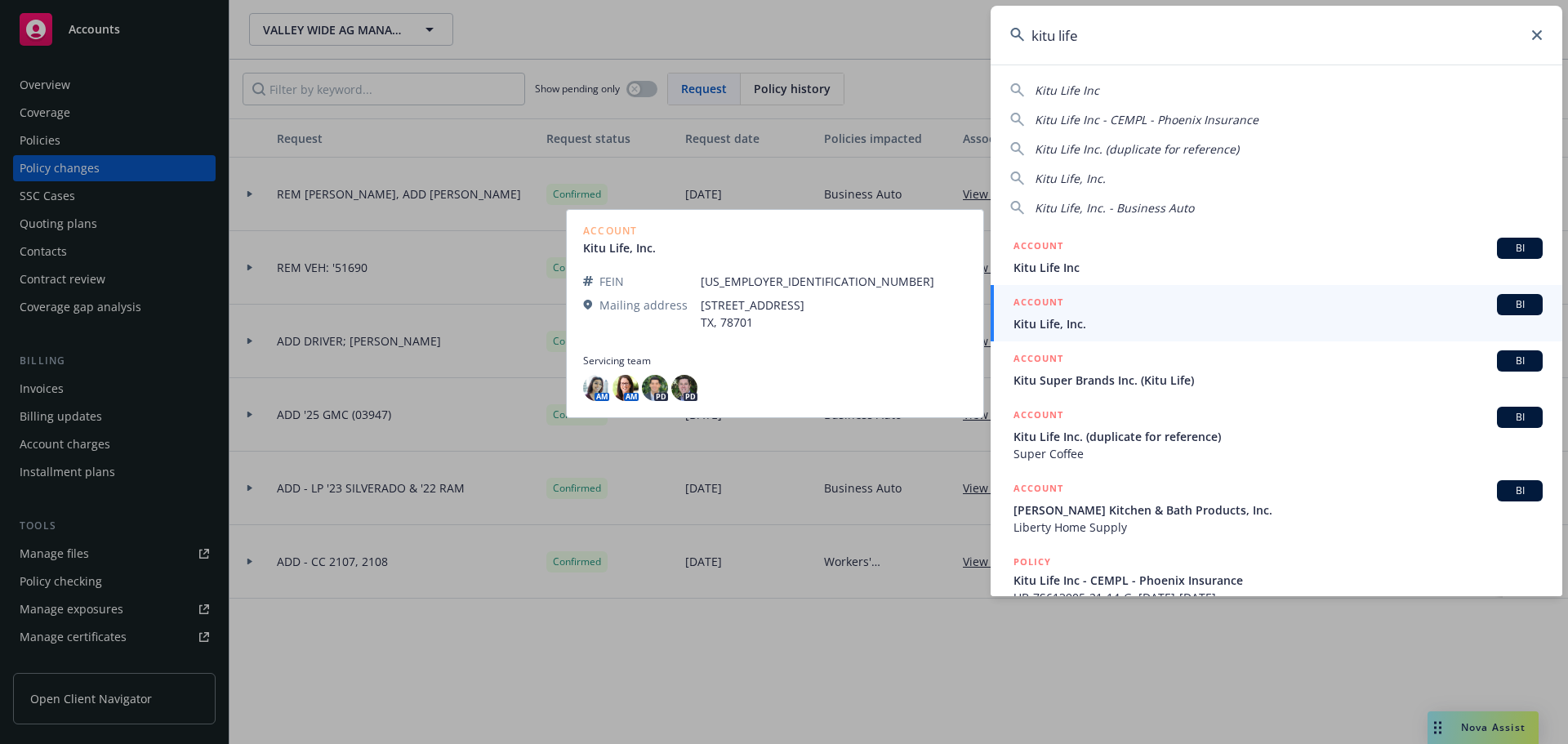
click at [1040, 316] on span "Kitu Life, Inc." at bounding box center [1277, 324] width 529 height 17
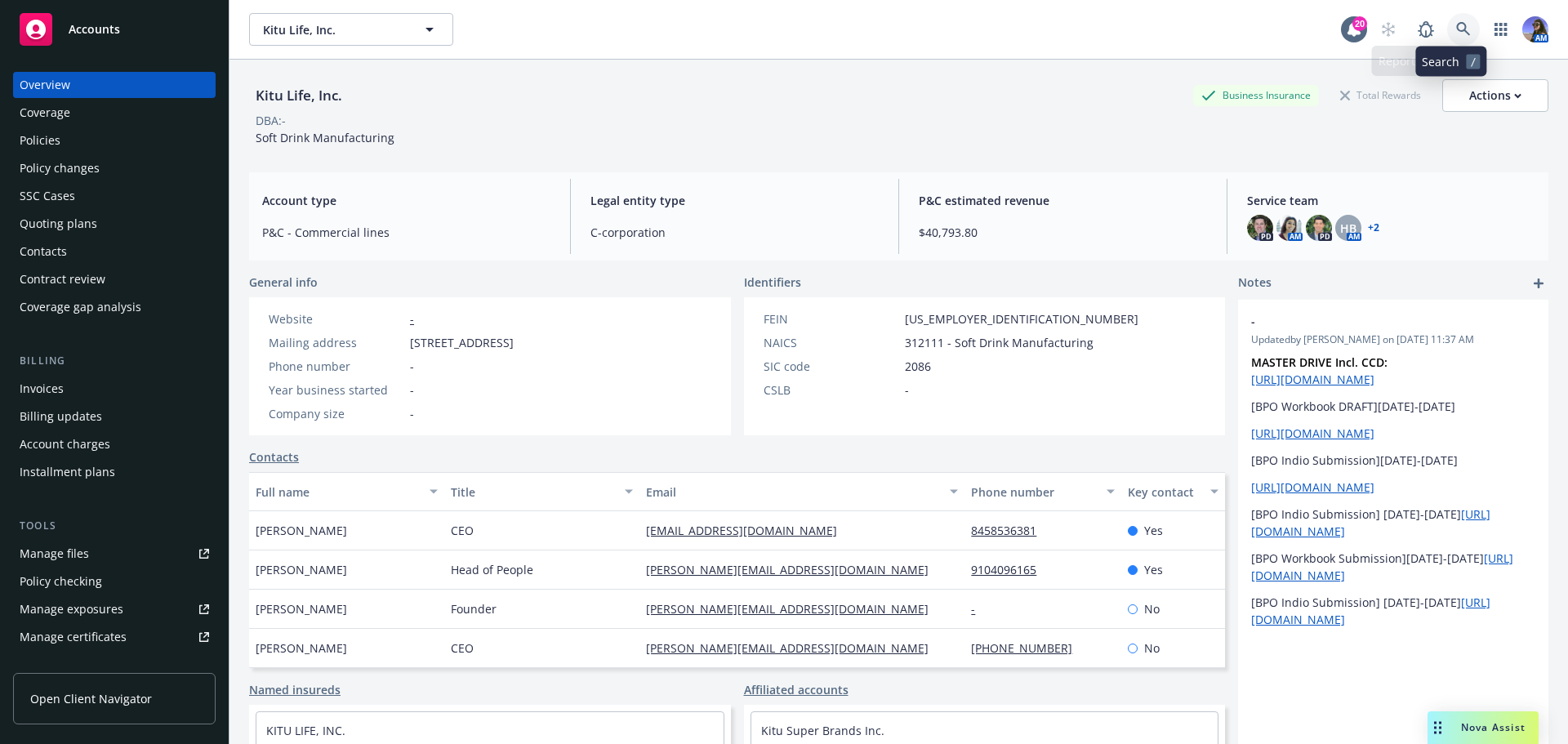
click at [1456, 34] on icon at bounding box center [1463, 30] width 15 height 15
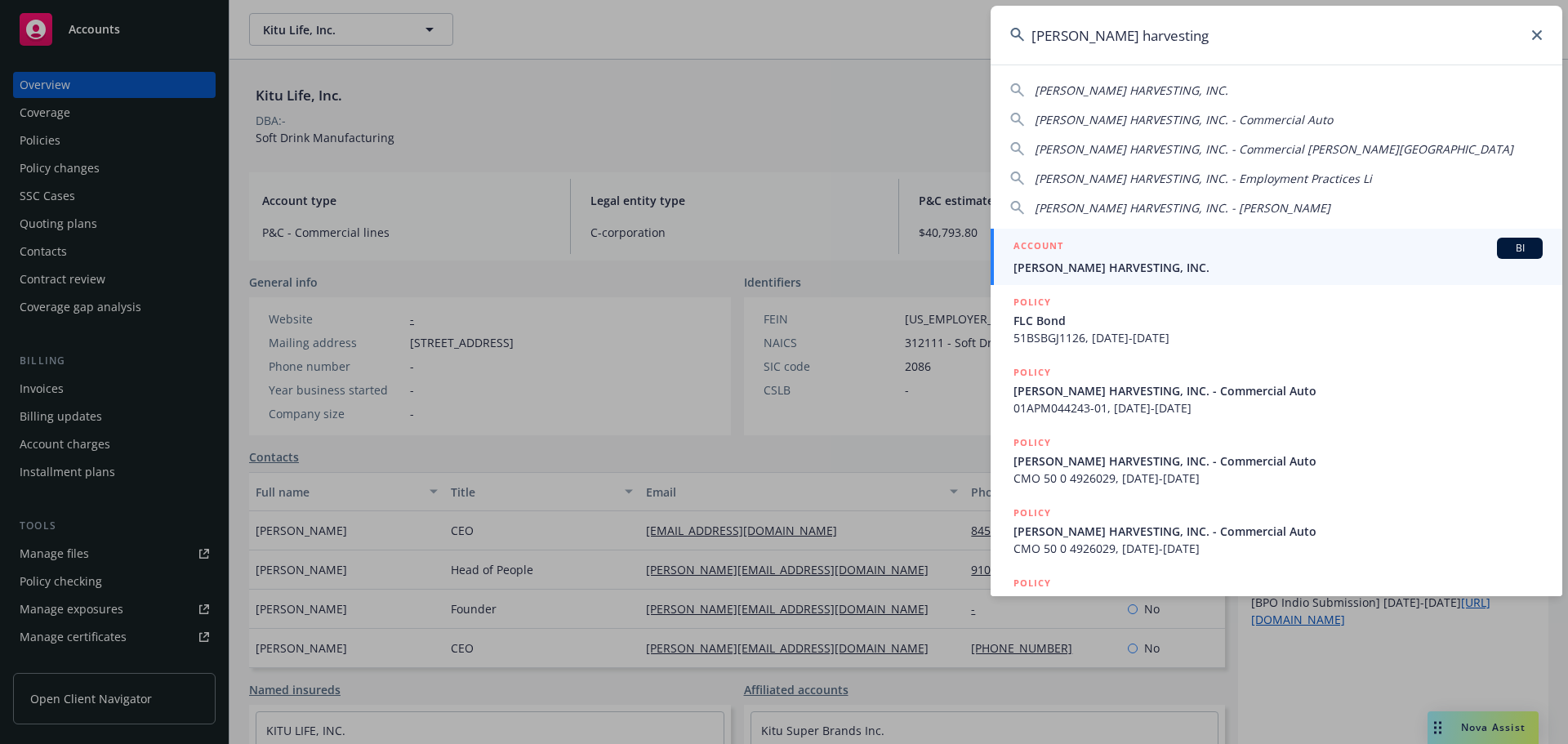
type input "[PERSON_NAME] harvesting"
click at [1080, 272] on span "[PERSON_NAME] HARVESTING, INC." at bounding box center [1277, 267] width 529 height 17
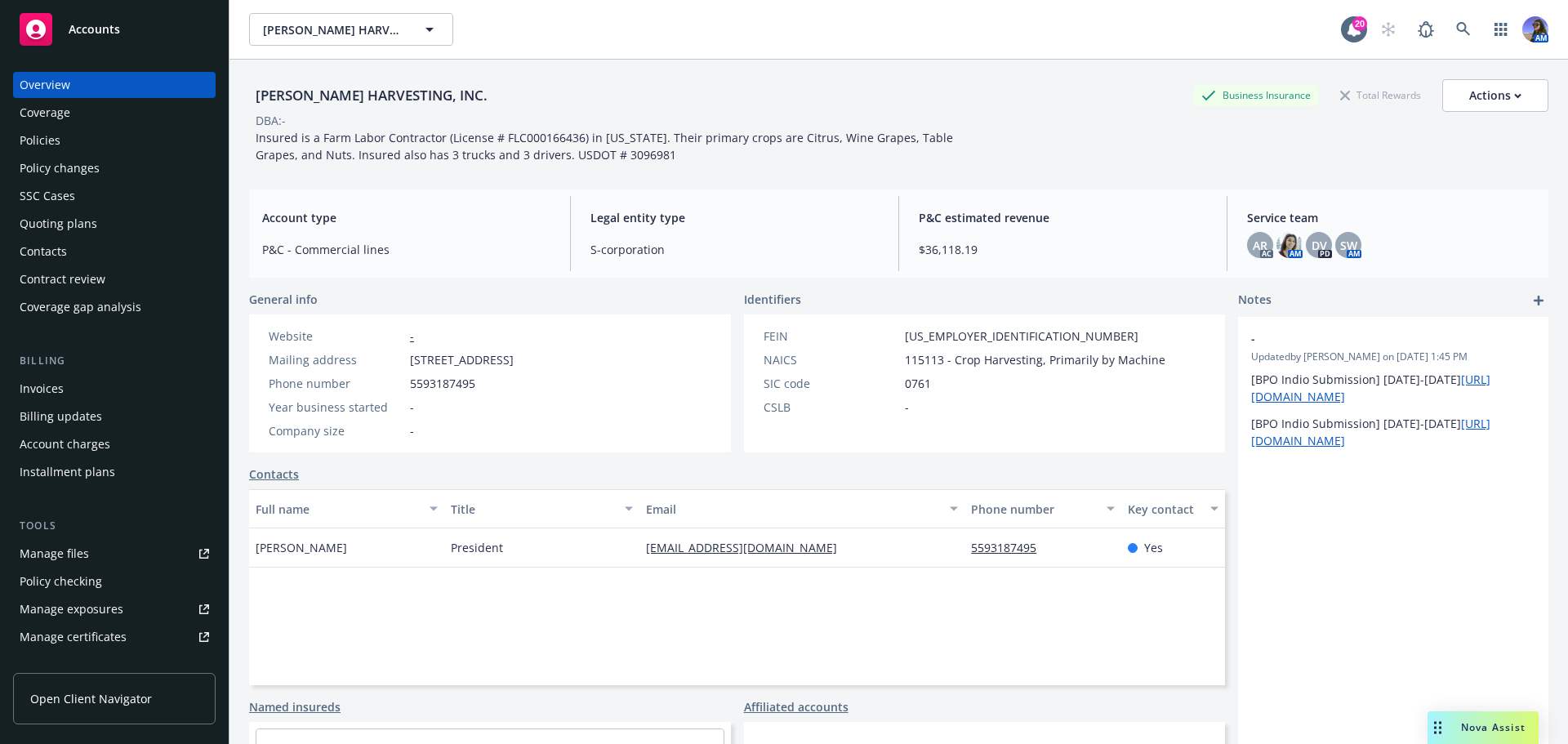
click at [55, 139] on div "Policies" at bounding box center [40, 140] width 41 height 26
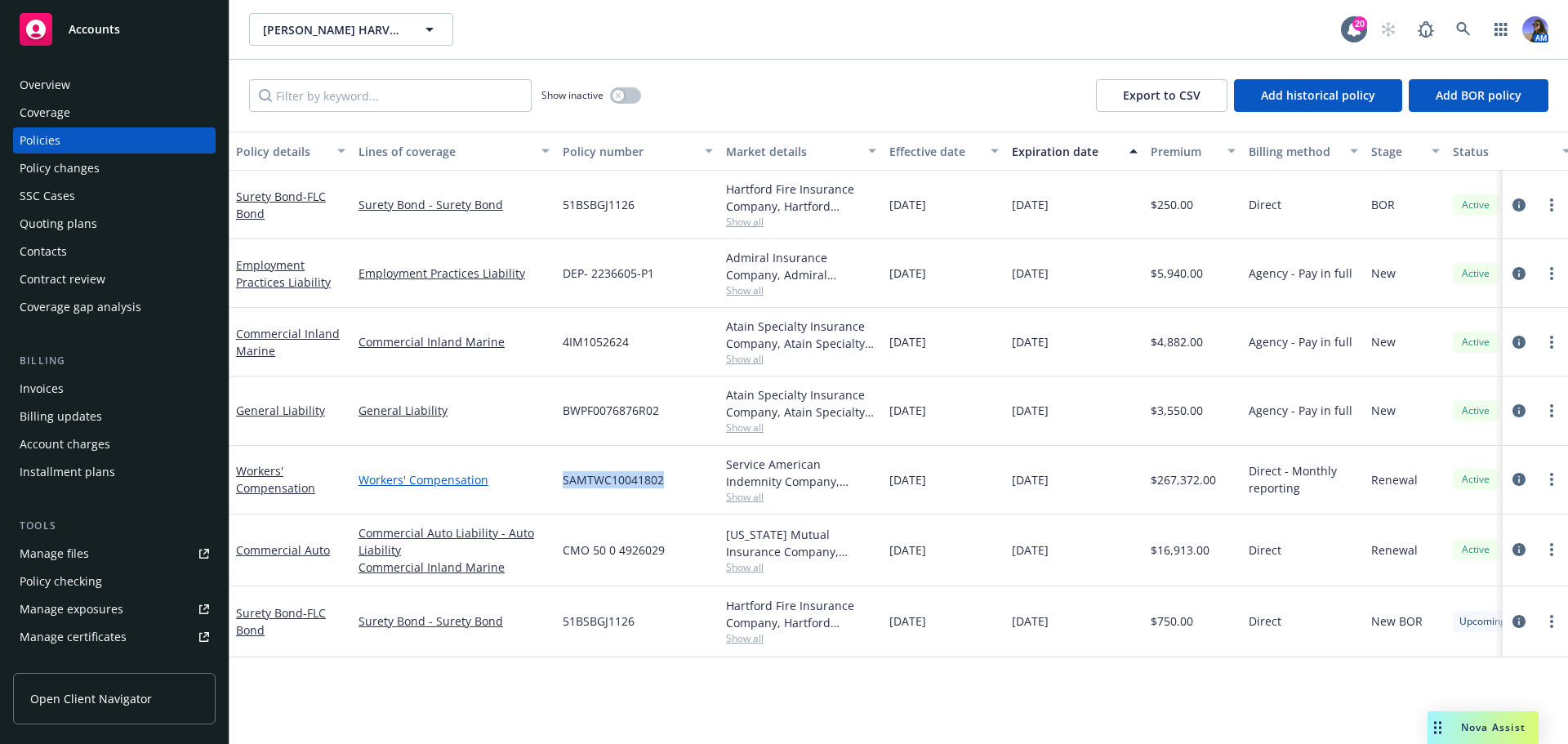
drag, startPoint x: 669, startPoint y: 477, endPoint x: 531, endPoint y: 487, distance: 138.4
click at [531, 487] on div "Workers' Compensation Workers' Compensation SAMTWC10041802 Service American Ind…" at bounding box center [1017, 480] width 1576 height 69
copy div "SAMTWC10041802"
click at [287, 486] on link "Workers' Compensation" at bounding box center [275, 478] width 79 height 32
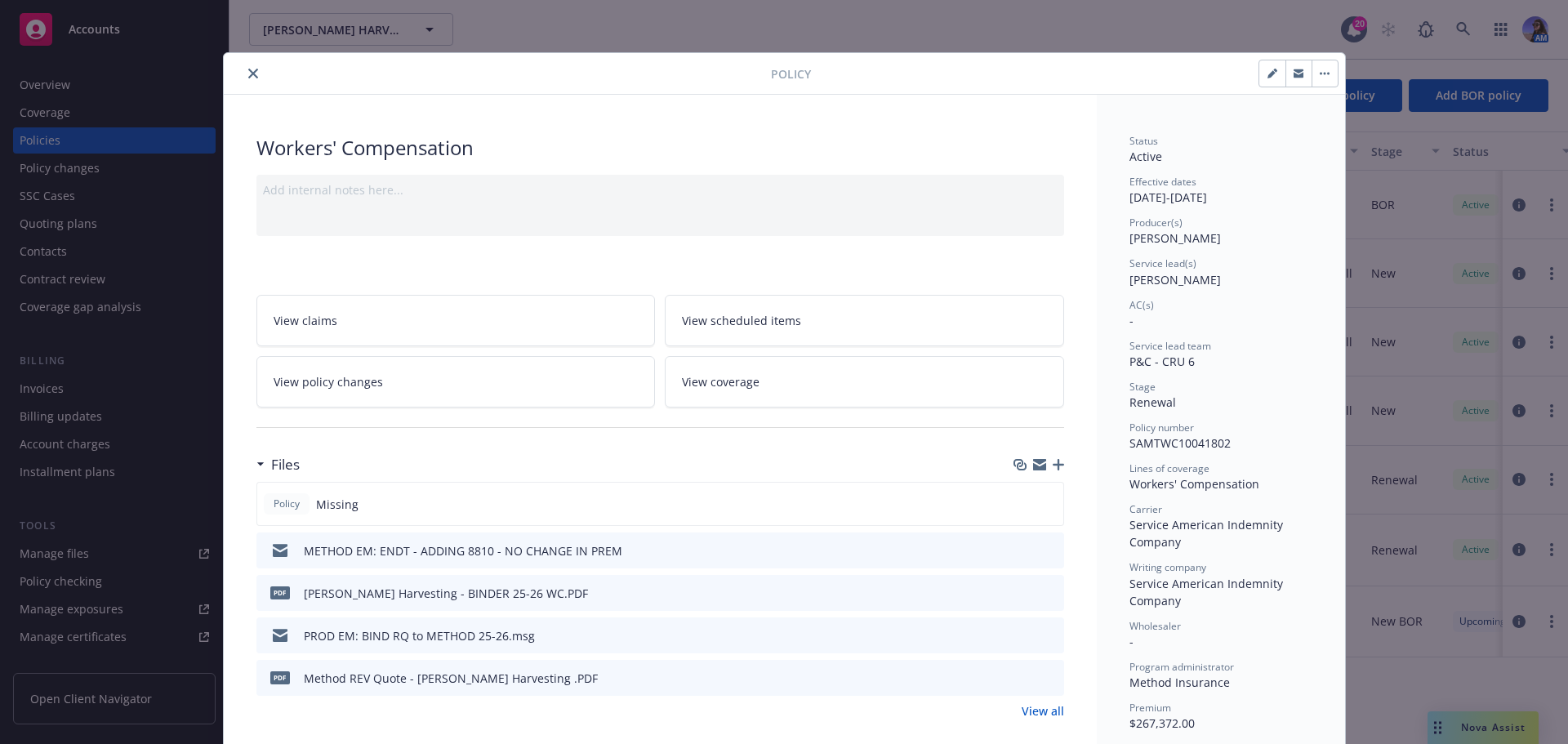
click at [1052, 463] on icon "button" at bounding box center [1058, 465] width 12 height 12
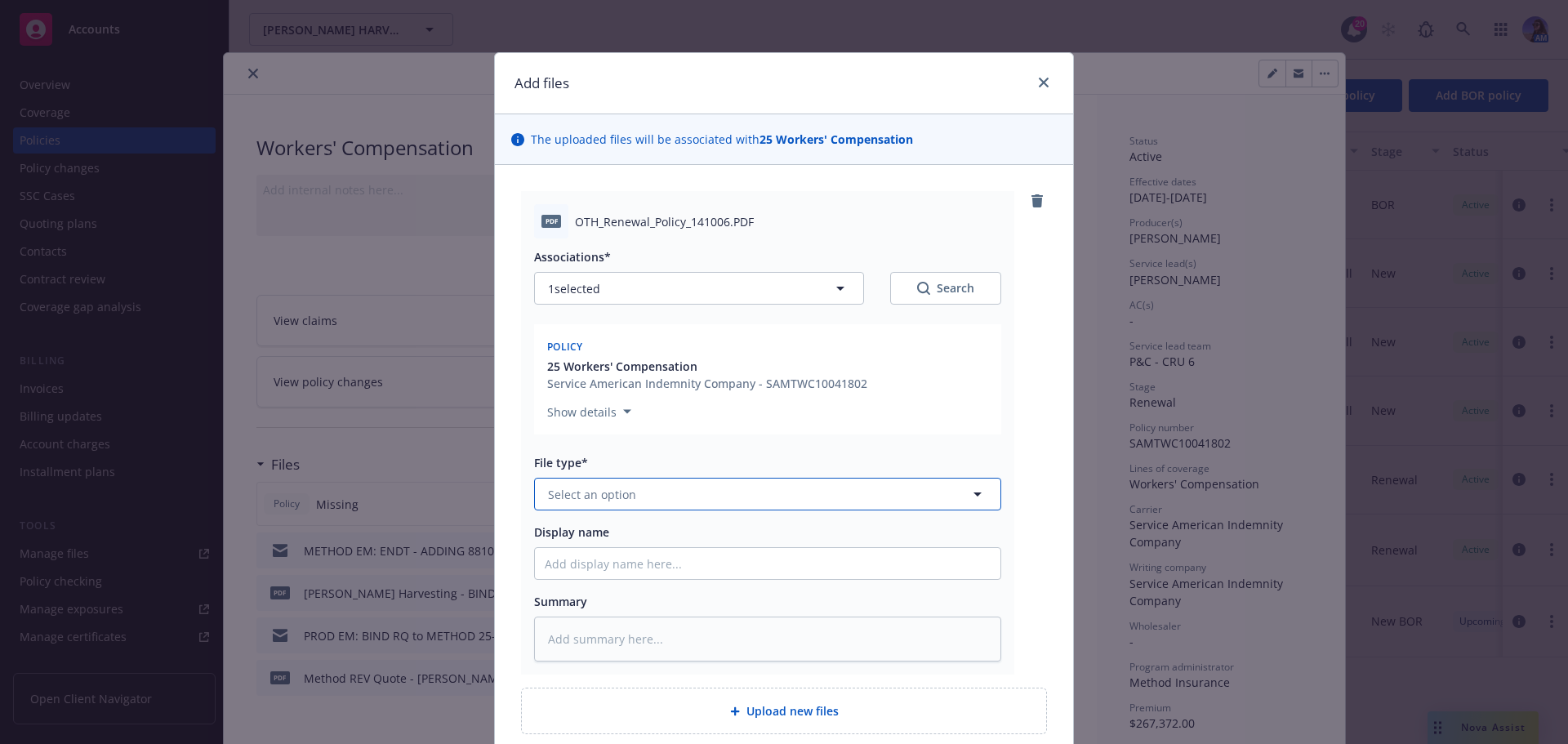
click at [622, 506] on button "Select an option" at bounding box center [767, 493] width 467 height 32
type input "o"
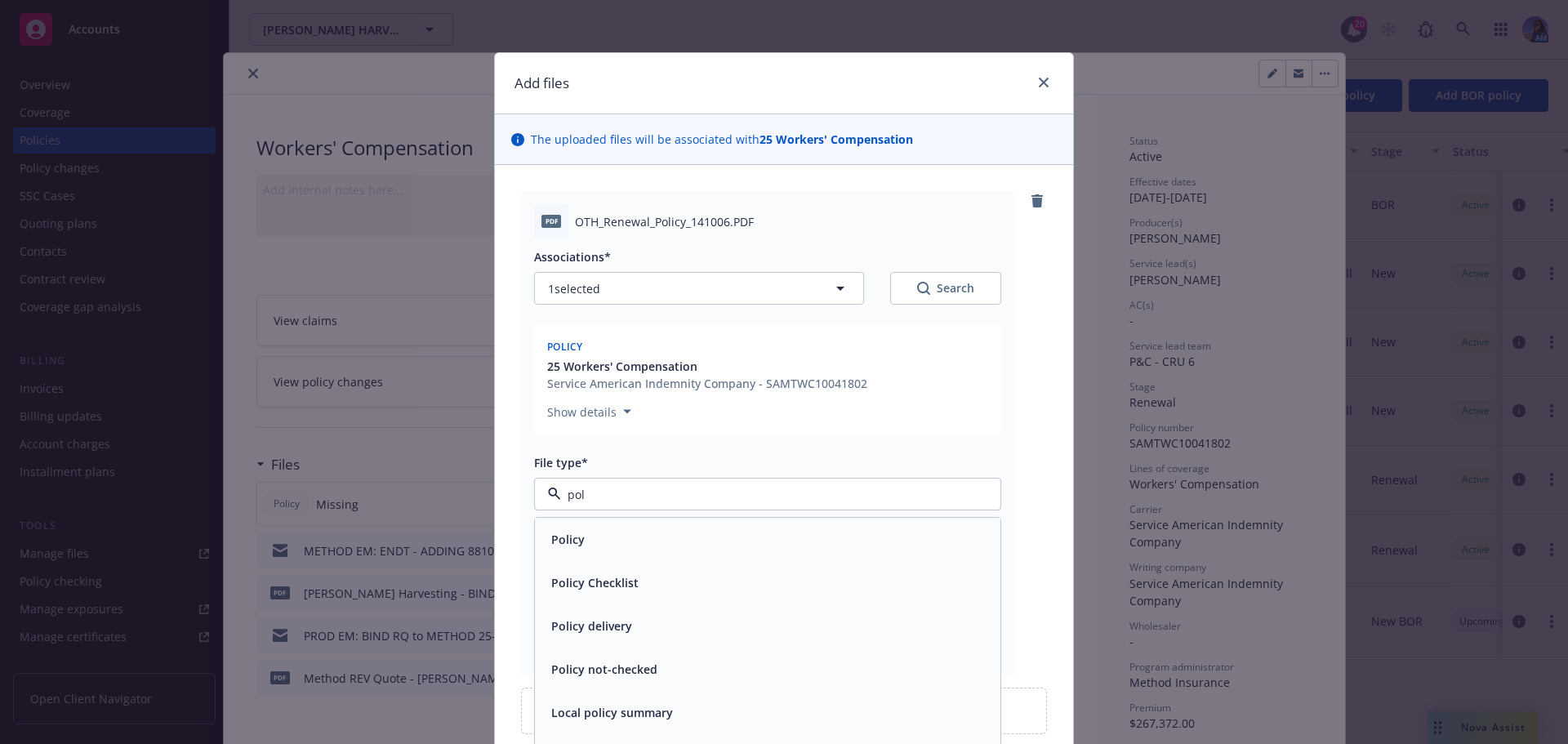
type input "poli"
type textarea "x"
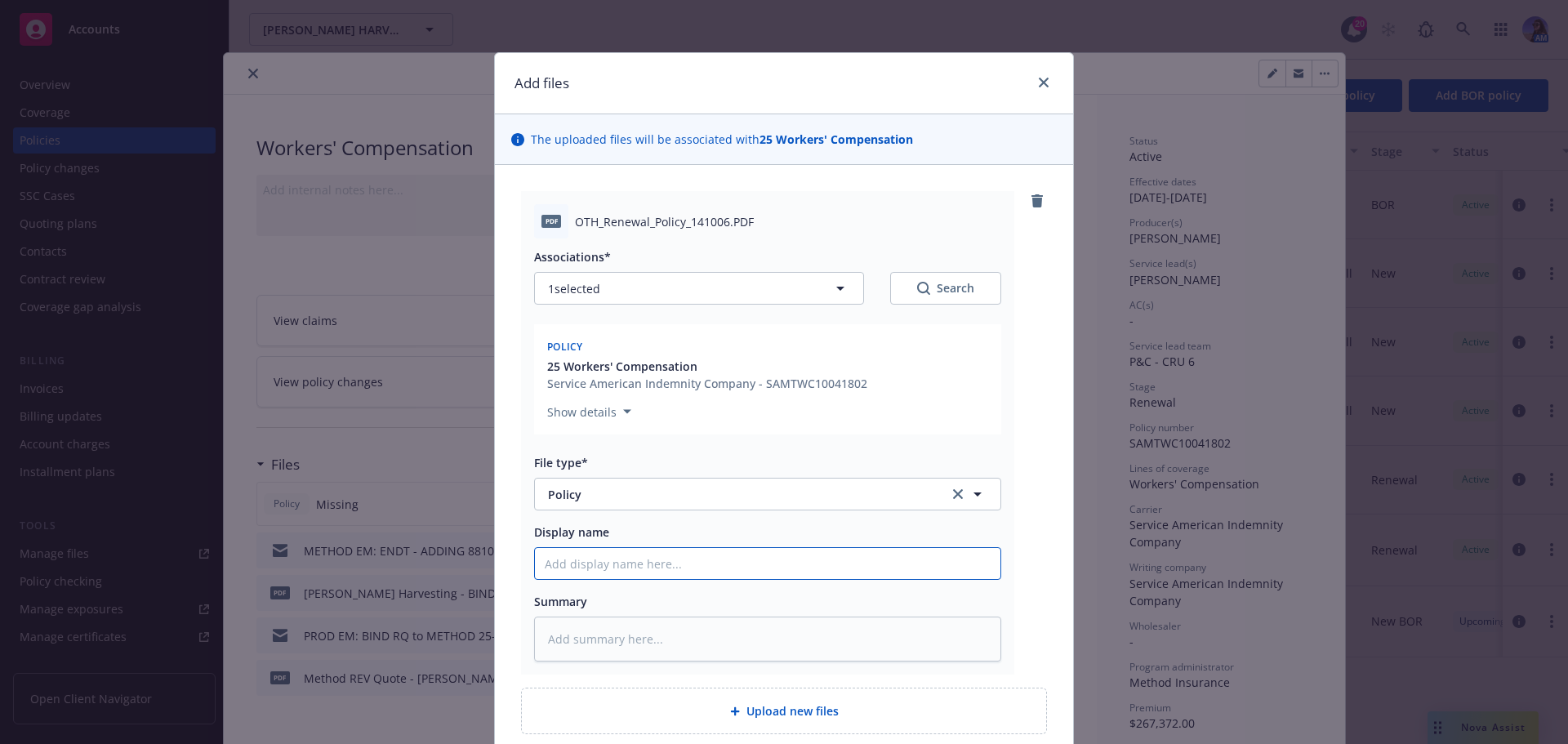
type textarea "x"
type input "A"
type textarea "x"
type input "Al"
type textarea "x"
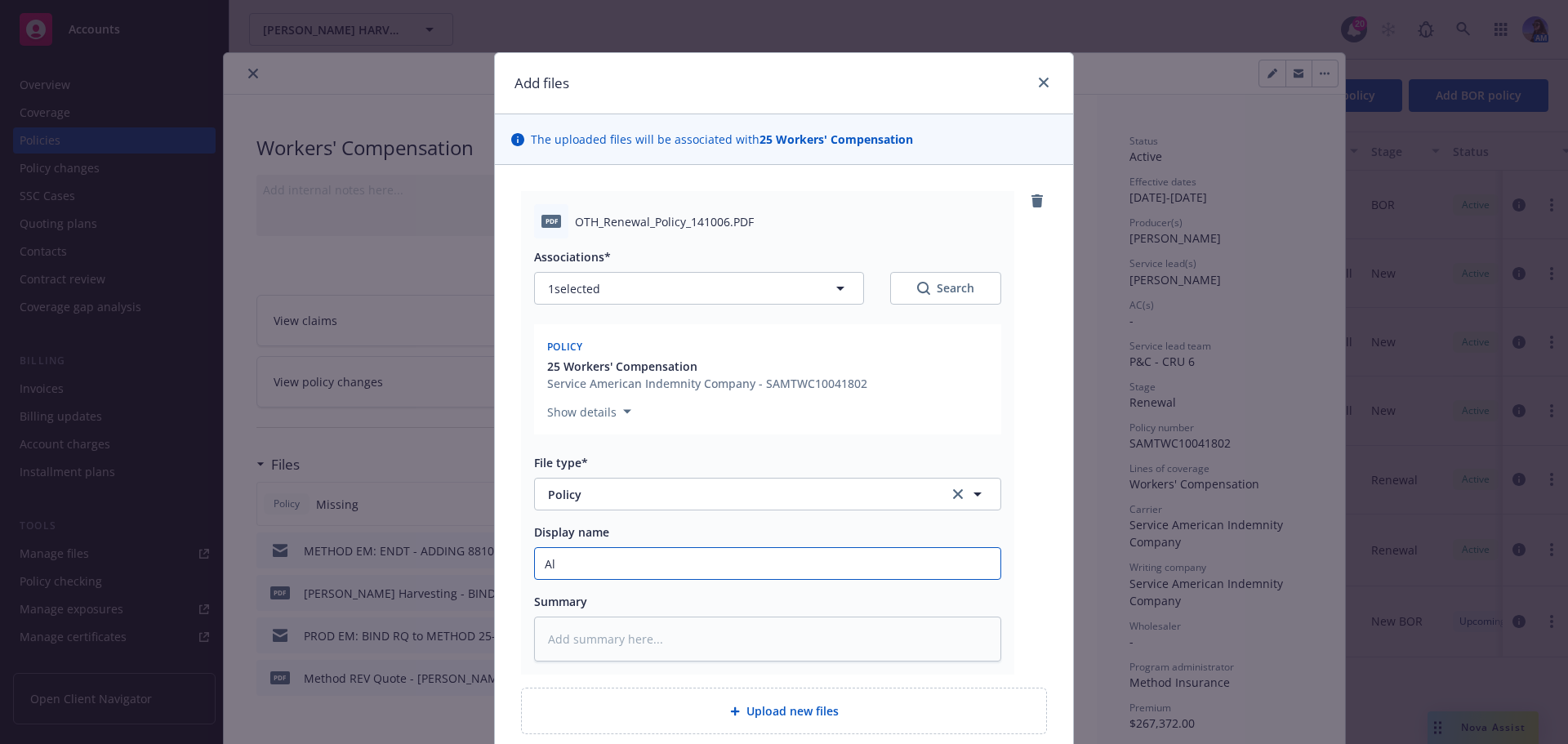
type input "Alv"
type textarea "x"
type input "[PERSON_NAME]"
type textarea "x"
type input "Alvar"
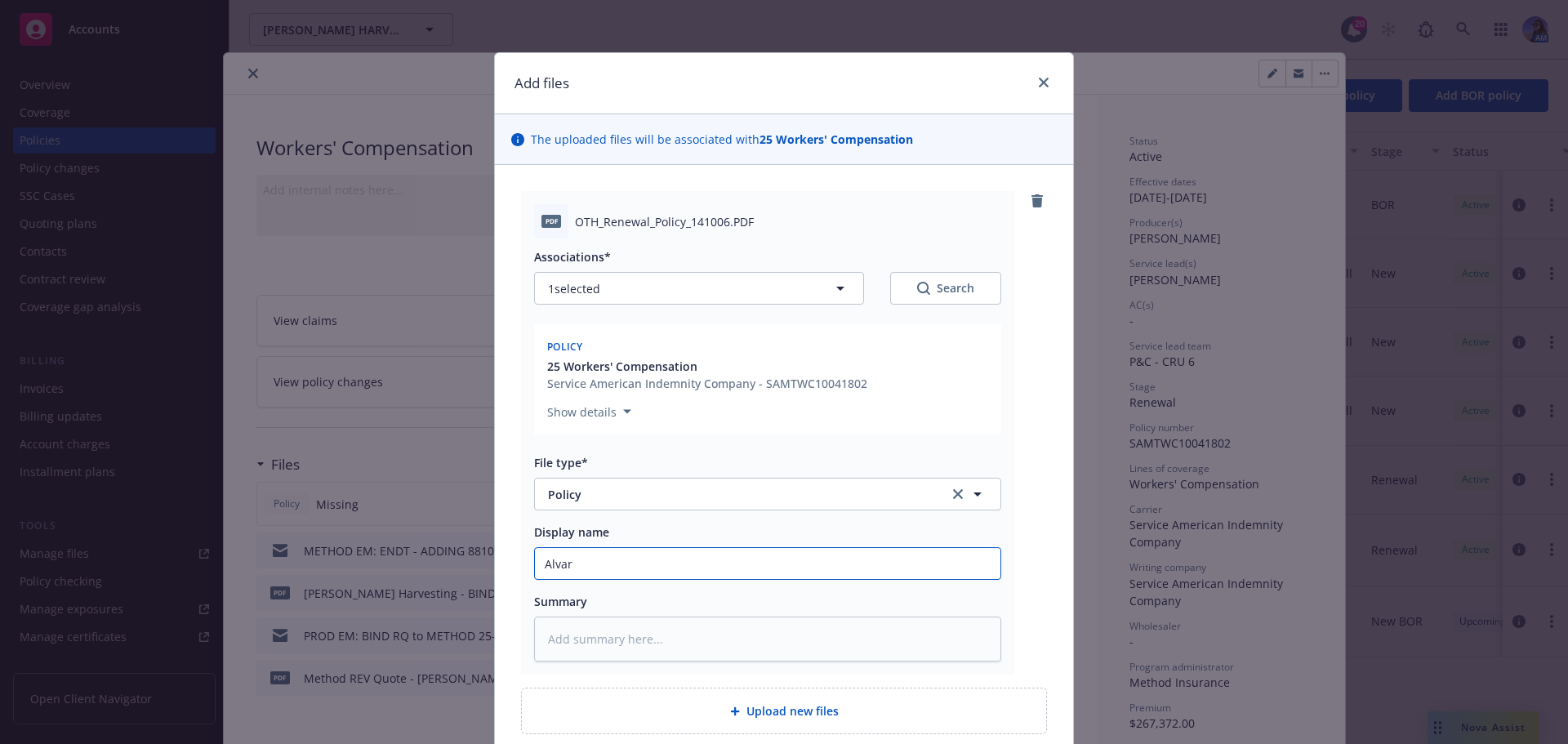
type textarea "x"
type input "[PERSON_NAME]"
type textarea "x"
type input "[PERSON_NAME]"
type textarea "x"
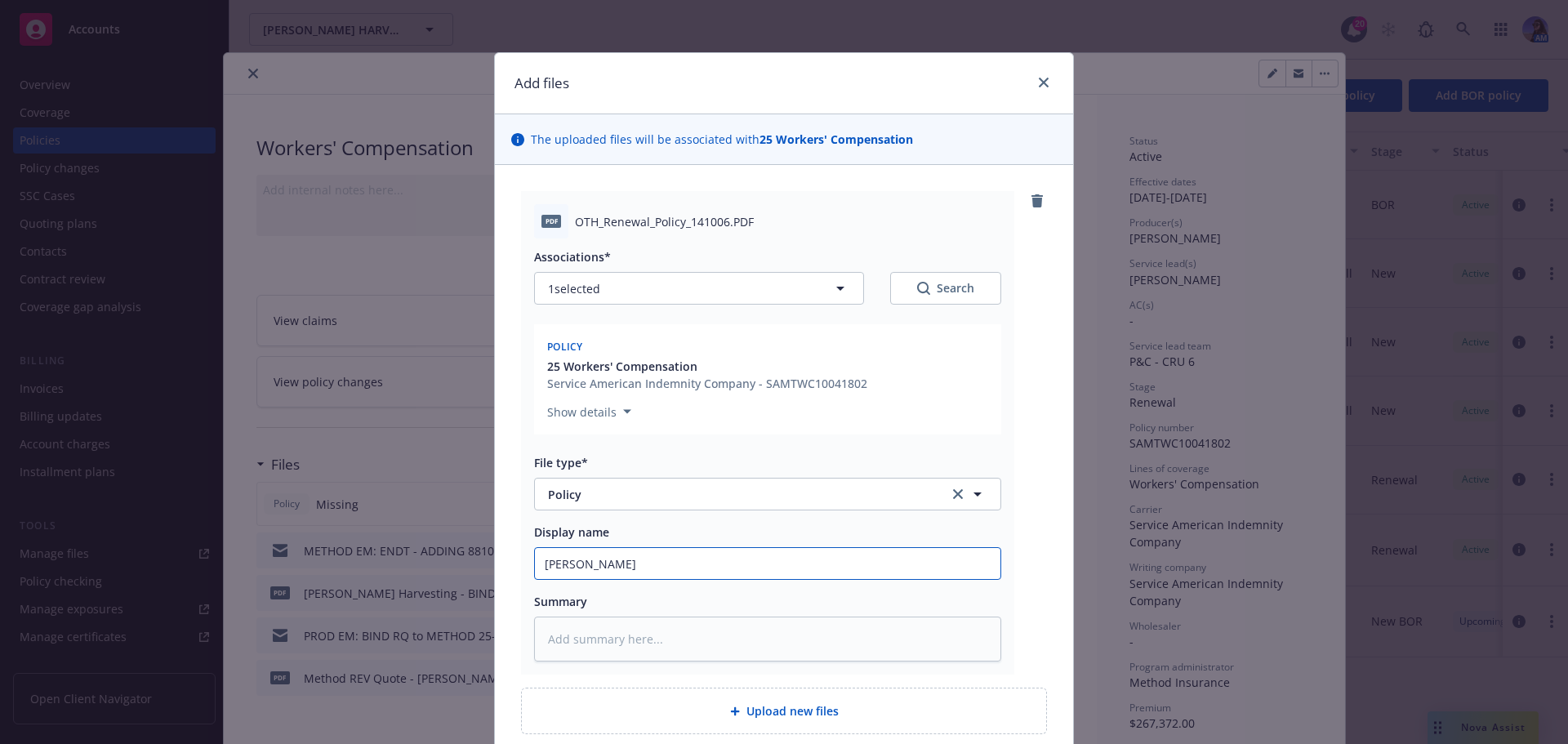
type input "[PERSON_NAME]"
type textarea "x"
type input "[PERSON_NAME]"
type textarea "x"
type input "[PERSON_NAME]"
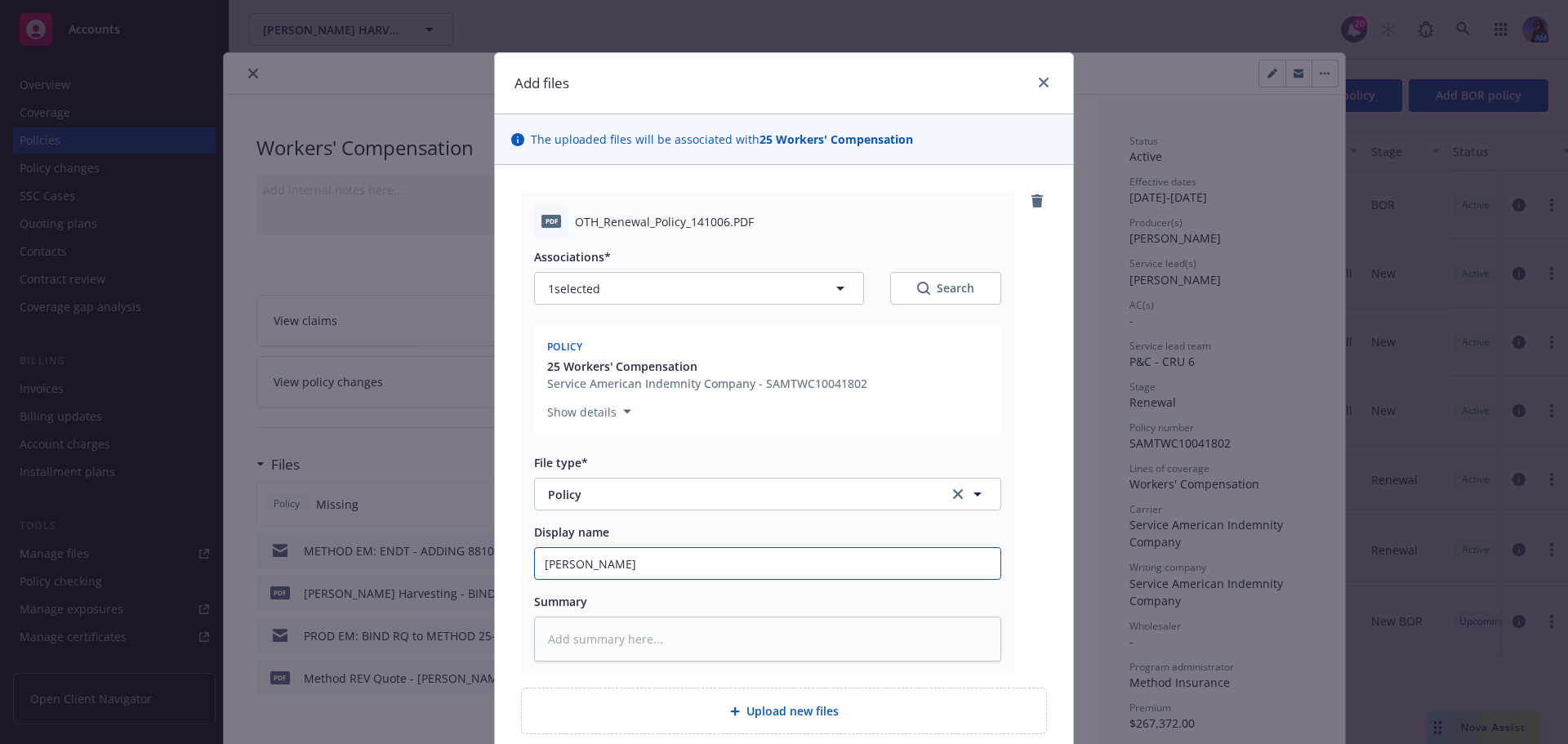
type textarea "x"
type input "[PERSON_NAME]"
type textarea "x"
type input "[PERSON_NAME]"
type textarea "x"
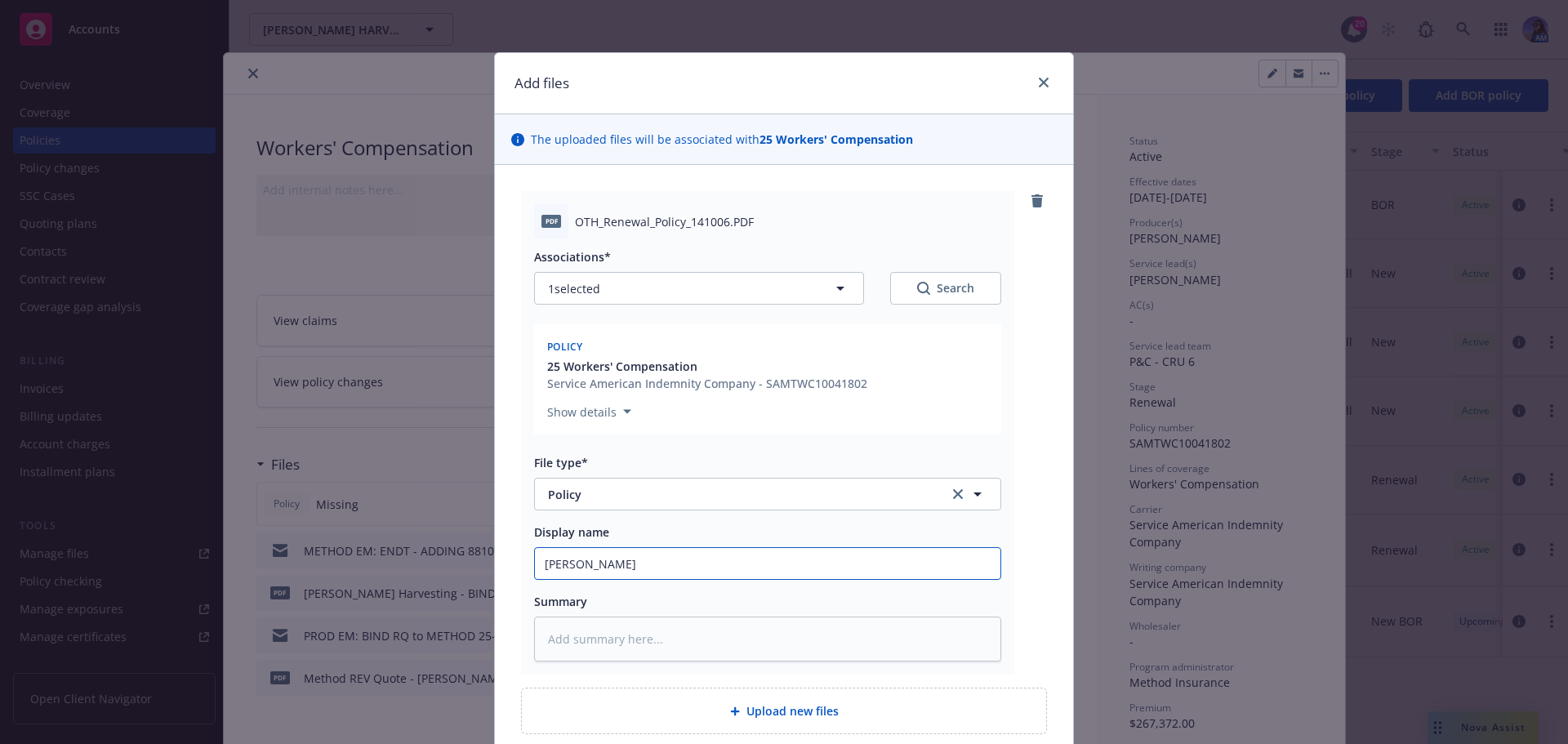
type input "[PERSON_NAME]"
type textarea "x"
type input "[PERSON_NAME]"
type textarea "x"
type input "[PERSON_NAME] Harvest"
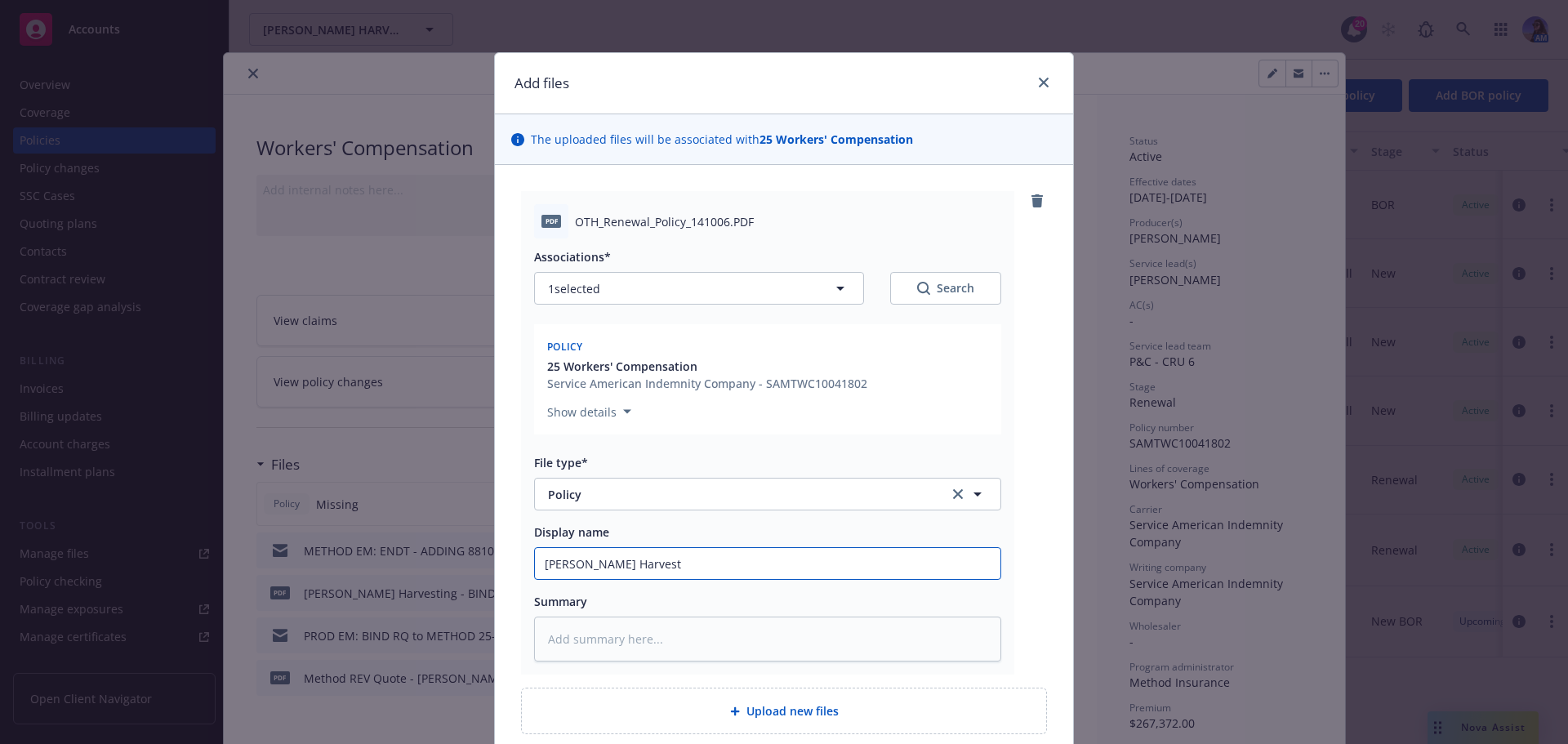
type textarea "x"
type input "[PERSON_NAME] Harvesti"
type textarea "x"
type input "[PERSON_NAME] Harvestin"
type textarea "x"
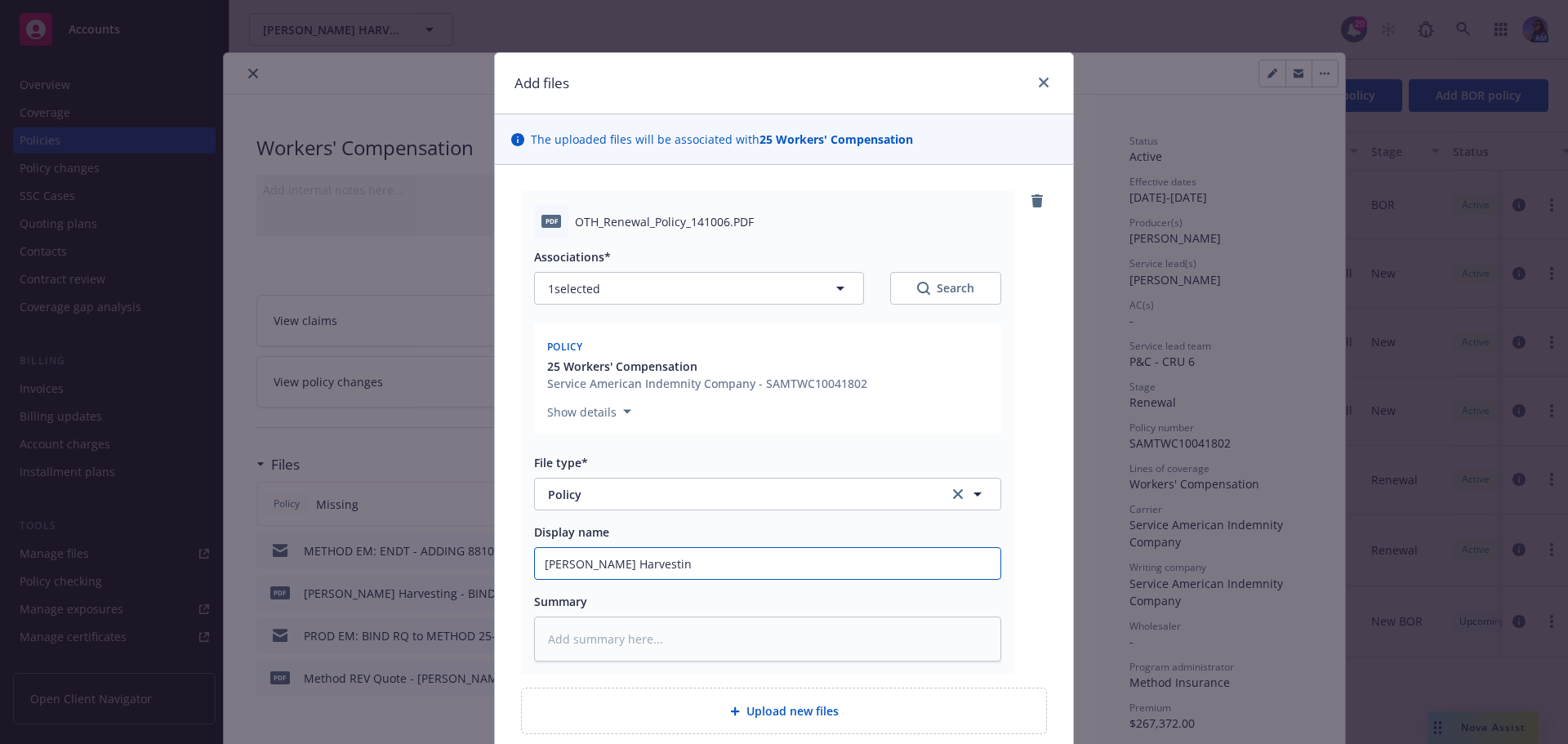
type input "[PERSON_NAME] Harvesting"
type textarea "x"
type input "[PERSON_NAME] Harvesting"
type textarea "x"
type input "[PERSON_NAME] Harvesting -"
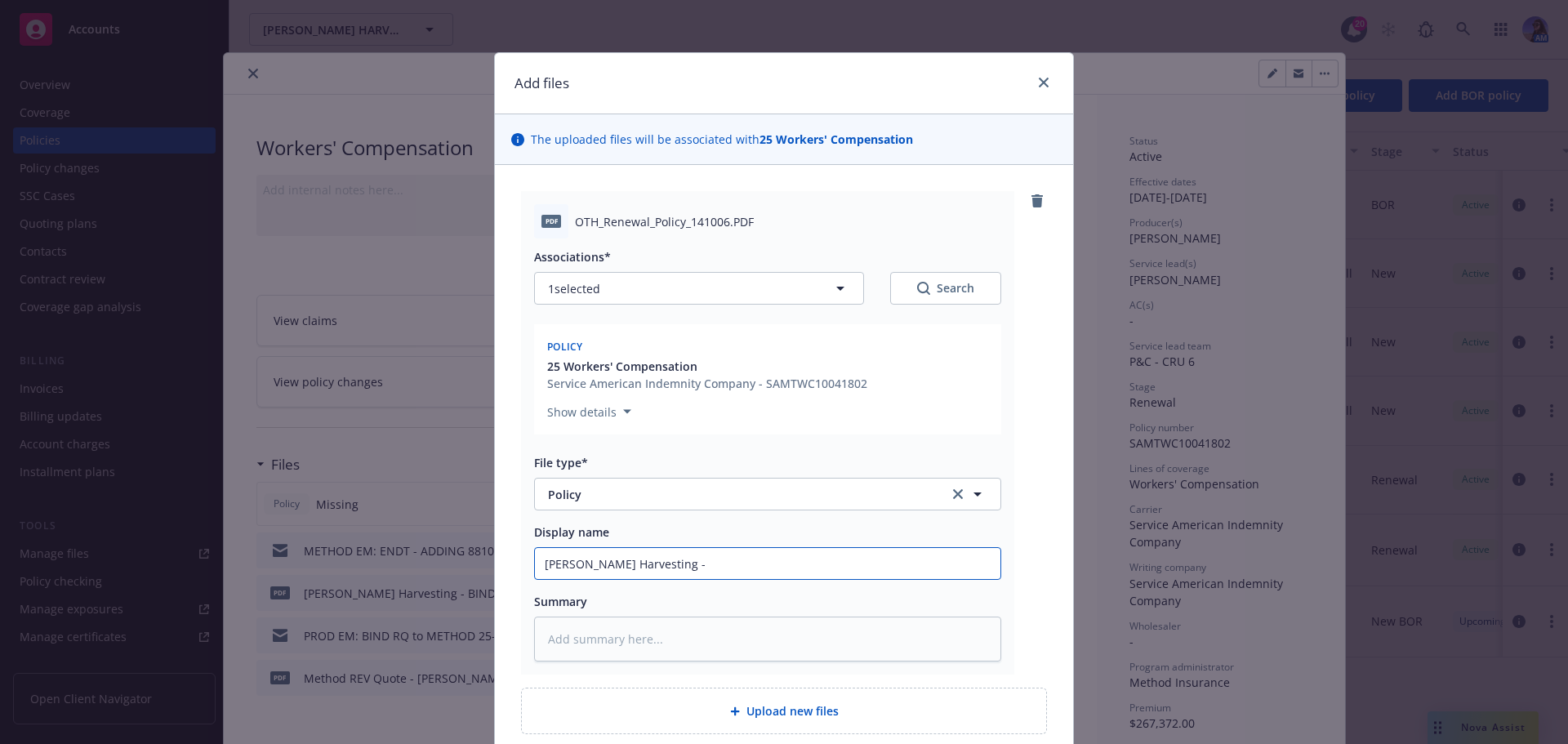
type textarea "x"
type input "[PERSON_NAME] Harvesting -"
type textarea "x"
type input "[PERSON_NAME] Harvesting - P"
type textarea "x"
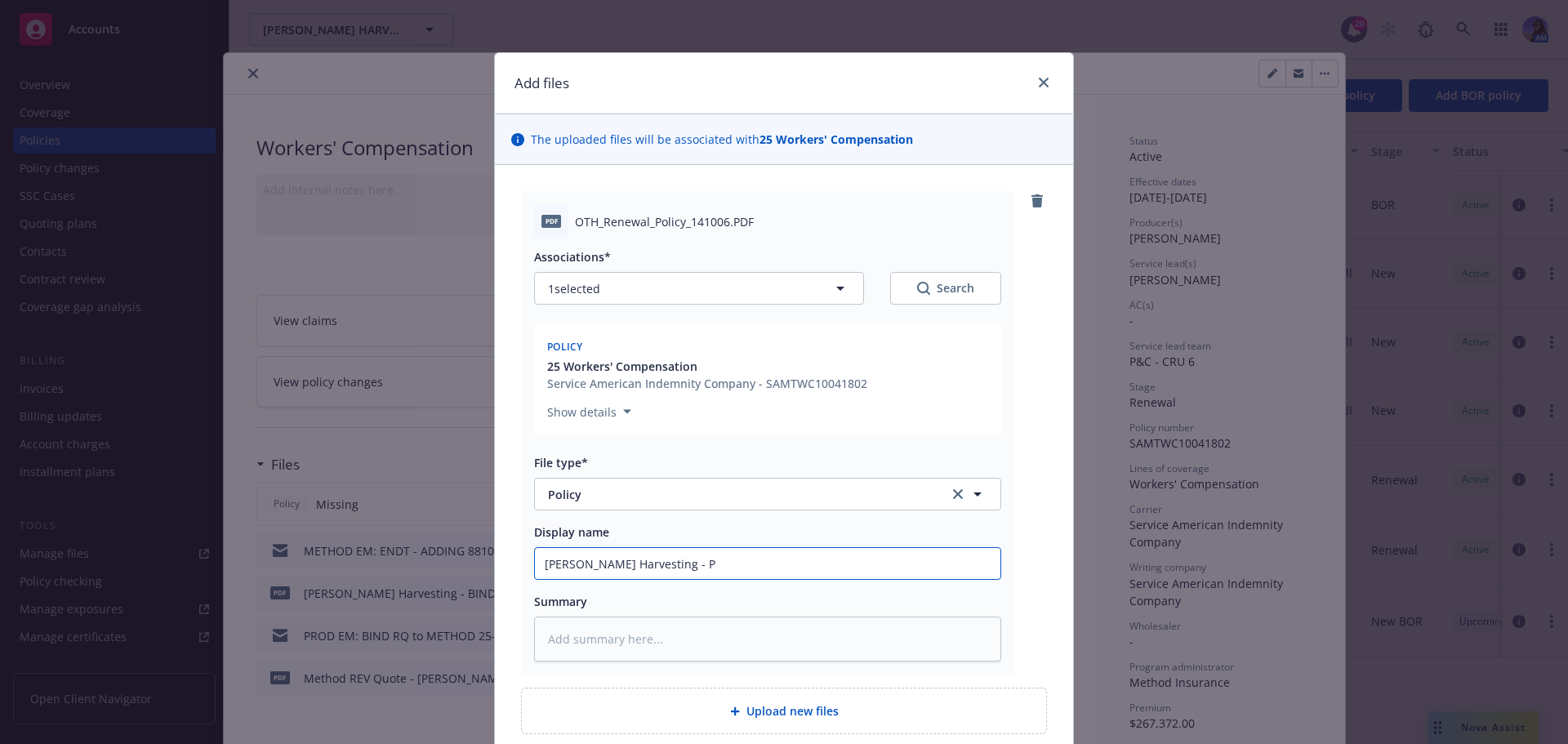
type input "[PERSON_NAME] Harvesting - PO"
type textarea "x"
type input "[PERSON_NAME] Harvesting - POL"
type textarea "x"
type input "[PERSON_NAME] Harvesting - POLI"
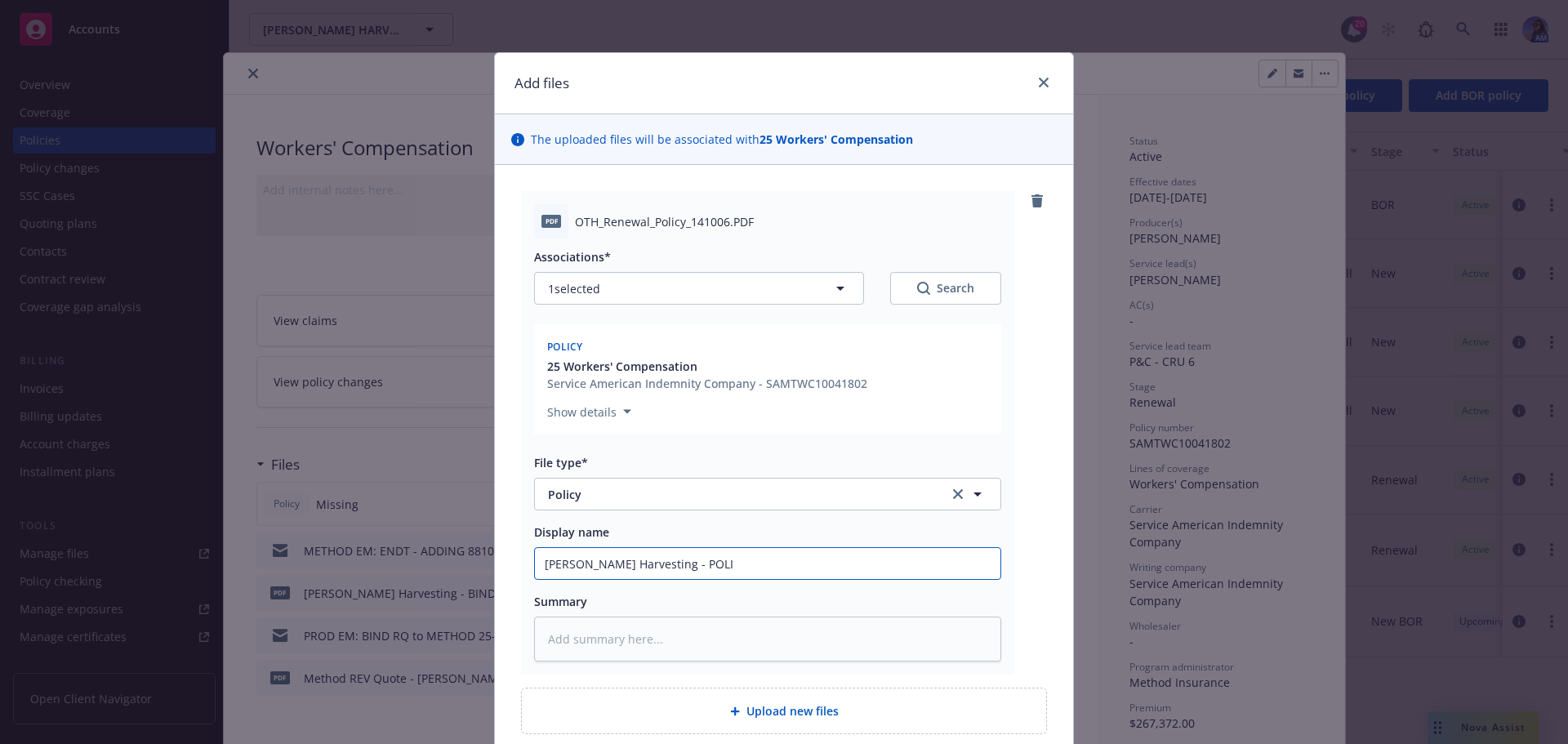
type textarea "x"
type input "[PERSON_NAME] Harvesting - POLIC"
type textarea "x"
type input "[PERSON_NAME] Harvesting - POLICY"
type textarea "x"
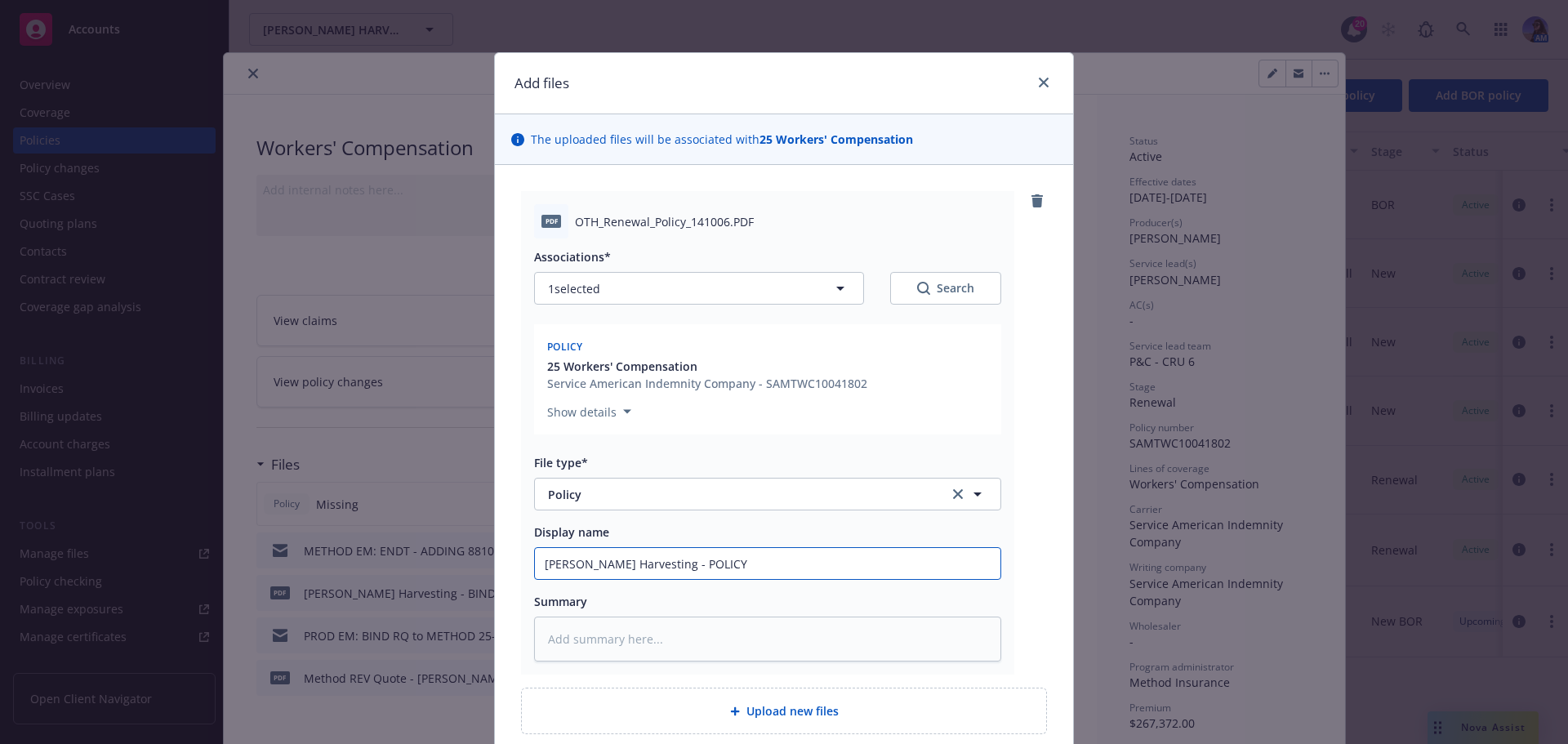
type input "[PERSON_NAME] Harvesting - POLICY"
type textarea "x"
type input "[PERSON_NAME] Harvesting - POLICY 2"
type textarea "x"
type input "[PERSON_NAME] Harvesting - POLICY 24"
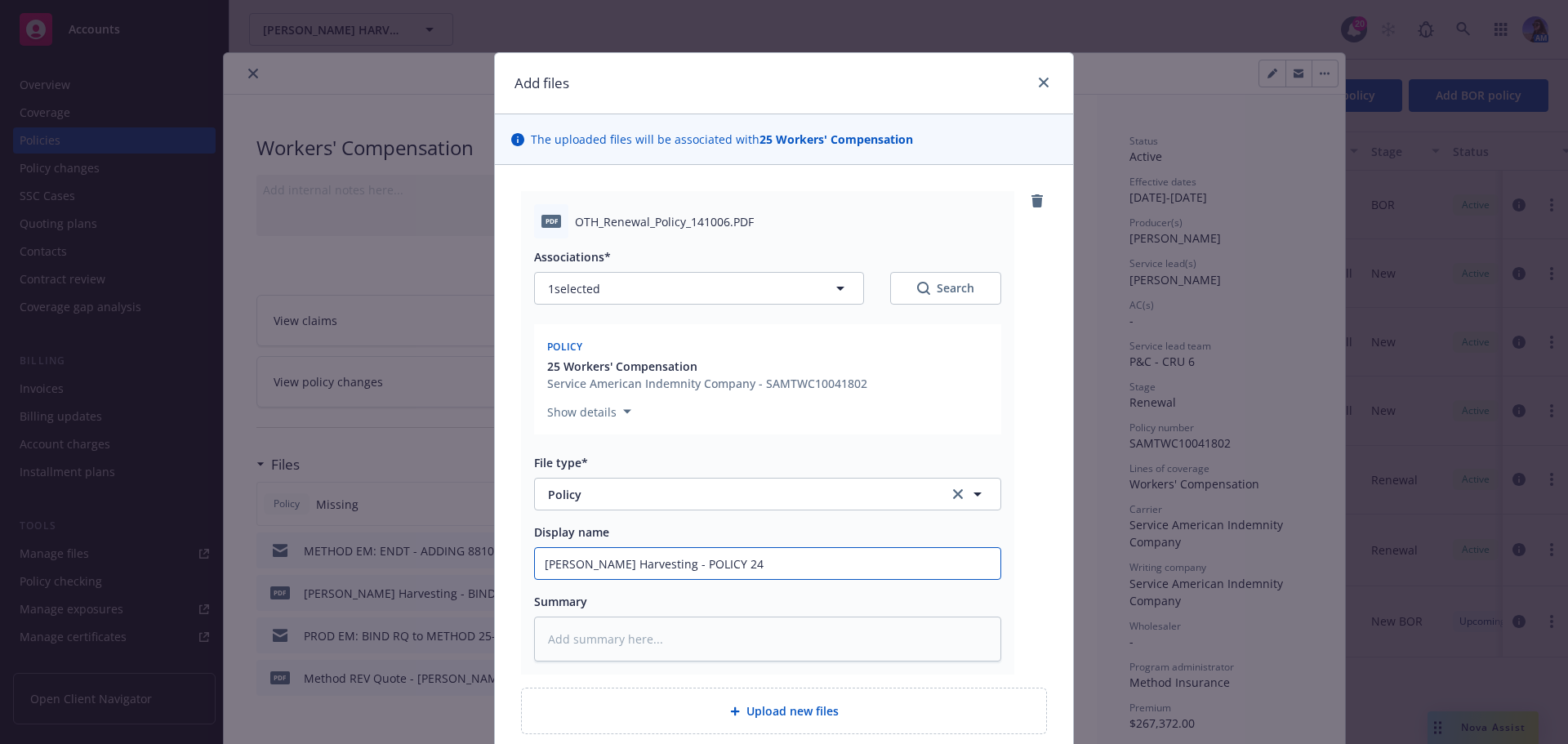
type textarea "x"
type input "[PERSON_NAME] Harvesting - POLICY 24-"
type textarea "x"
type input "[PERSON_NAME] Harvesting - POLICY 24-2"
type textarea "x"
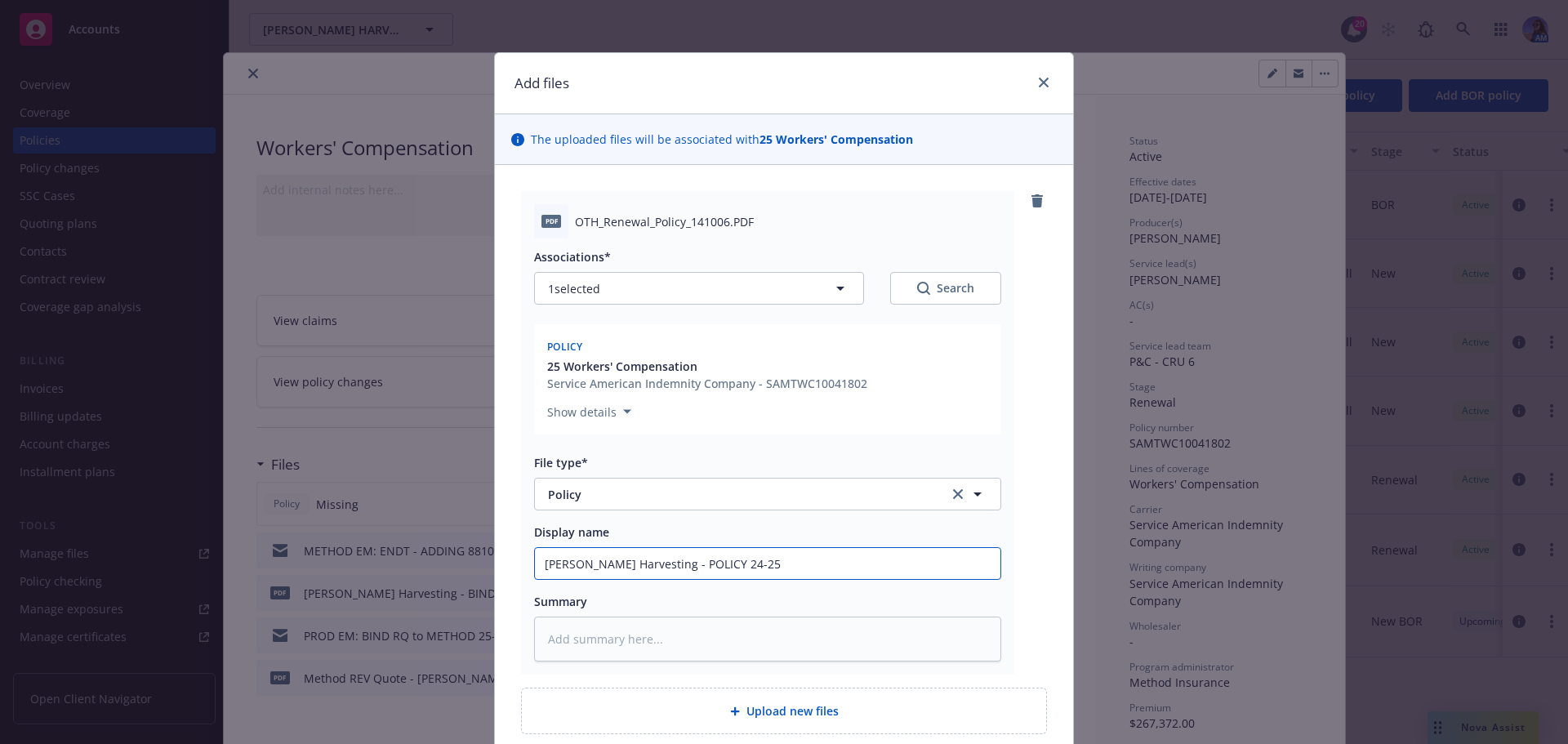
scroll to position [142, 0]
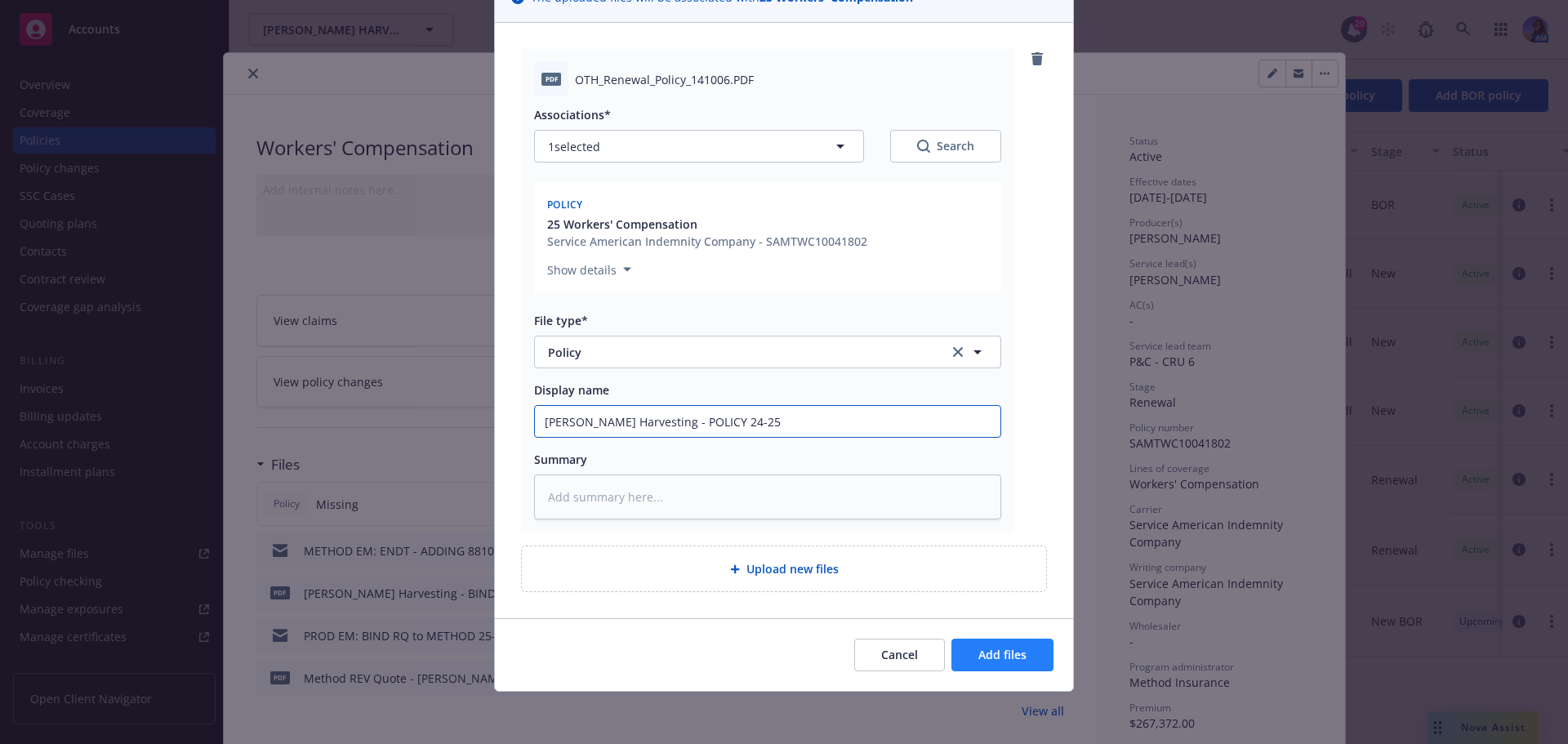
type input "[PERSON_NAME] Harvesting - POLICY 24-25"
click at [982, 642] on button "Add files" at bounding box center [1002, 654] width 102 height 32
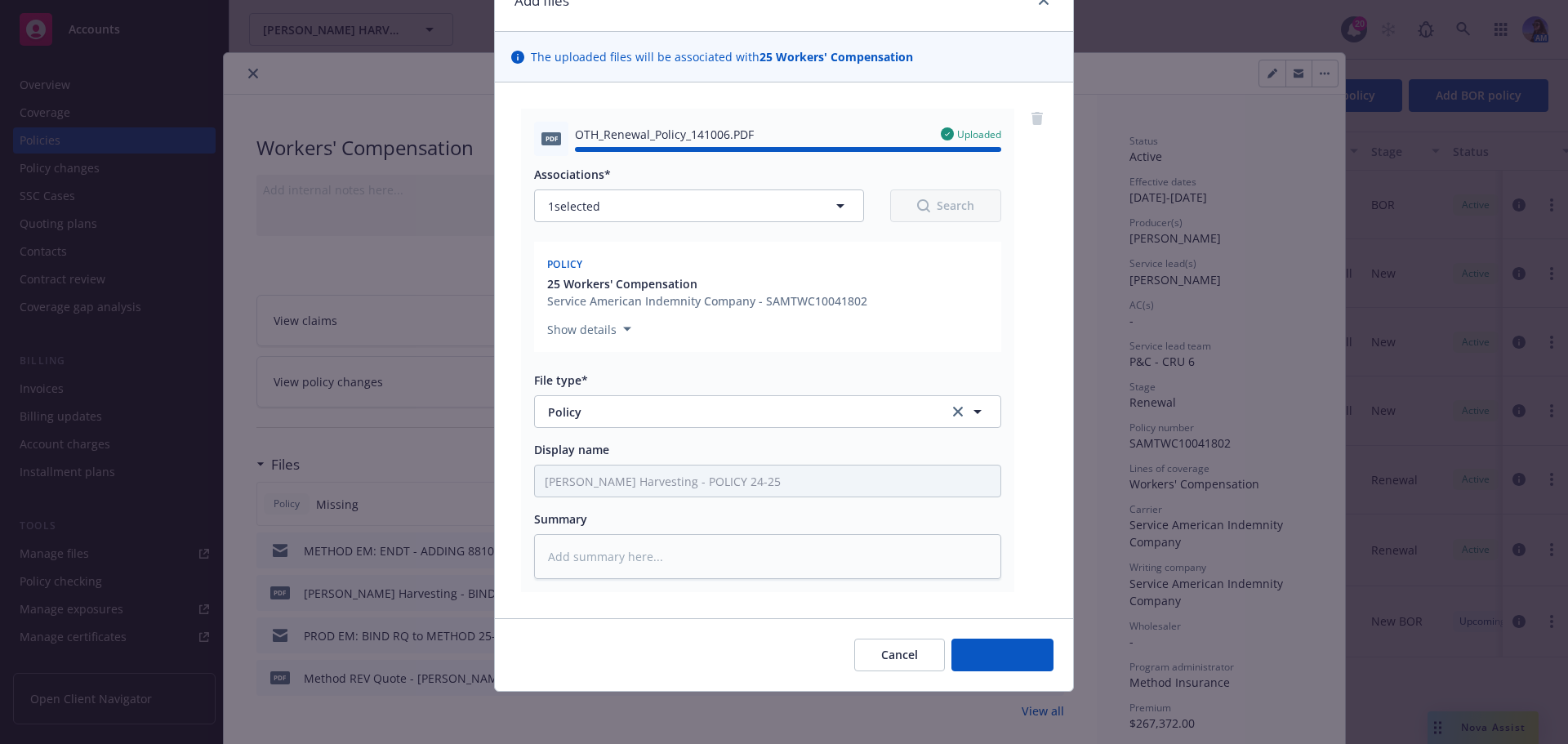
type textarea "x"
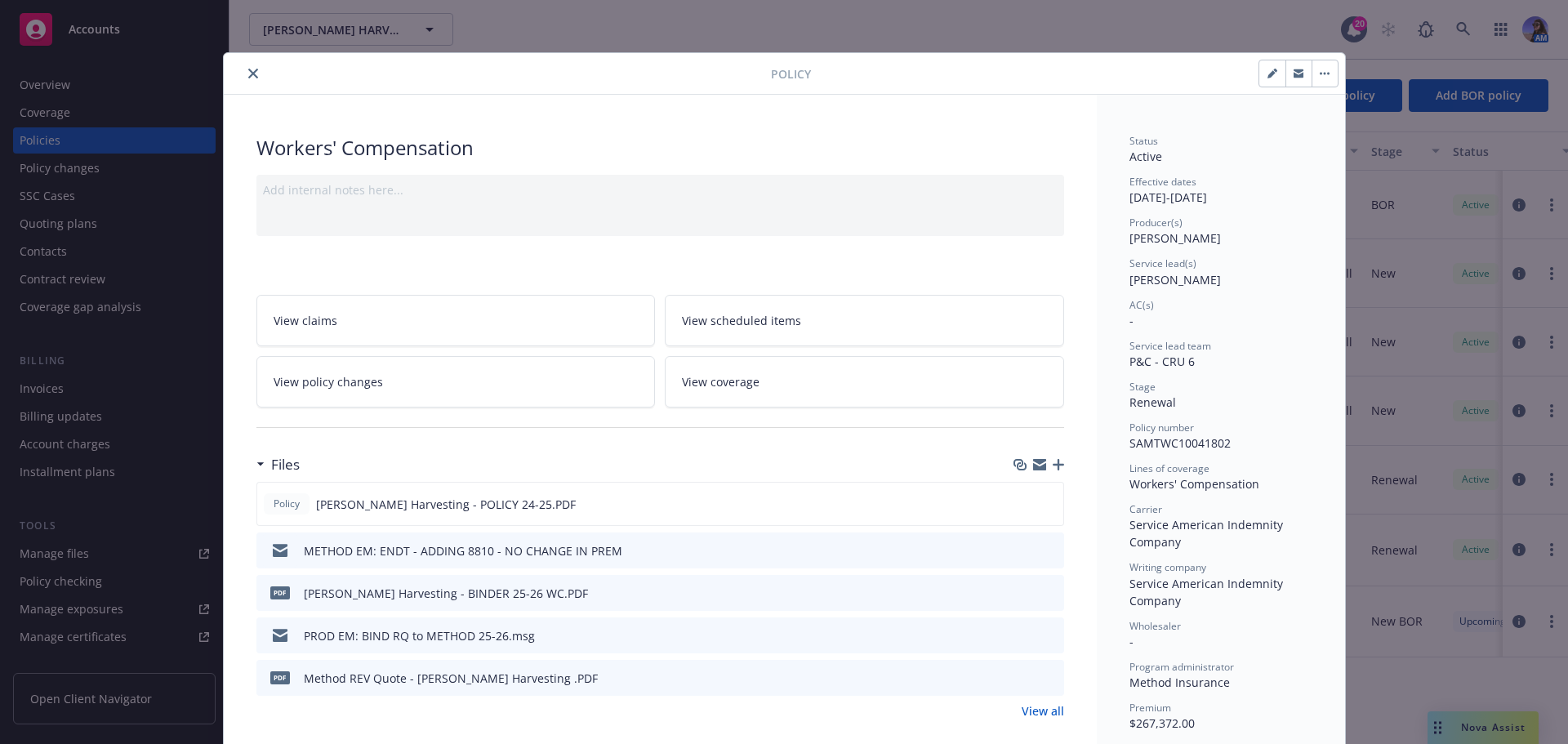
click at [252, 66] on button "close" at bounding box center [253, 74] width 20 height 20
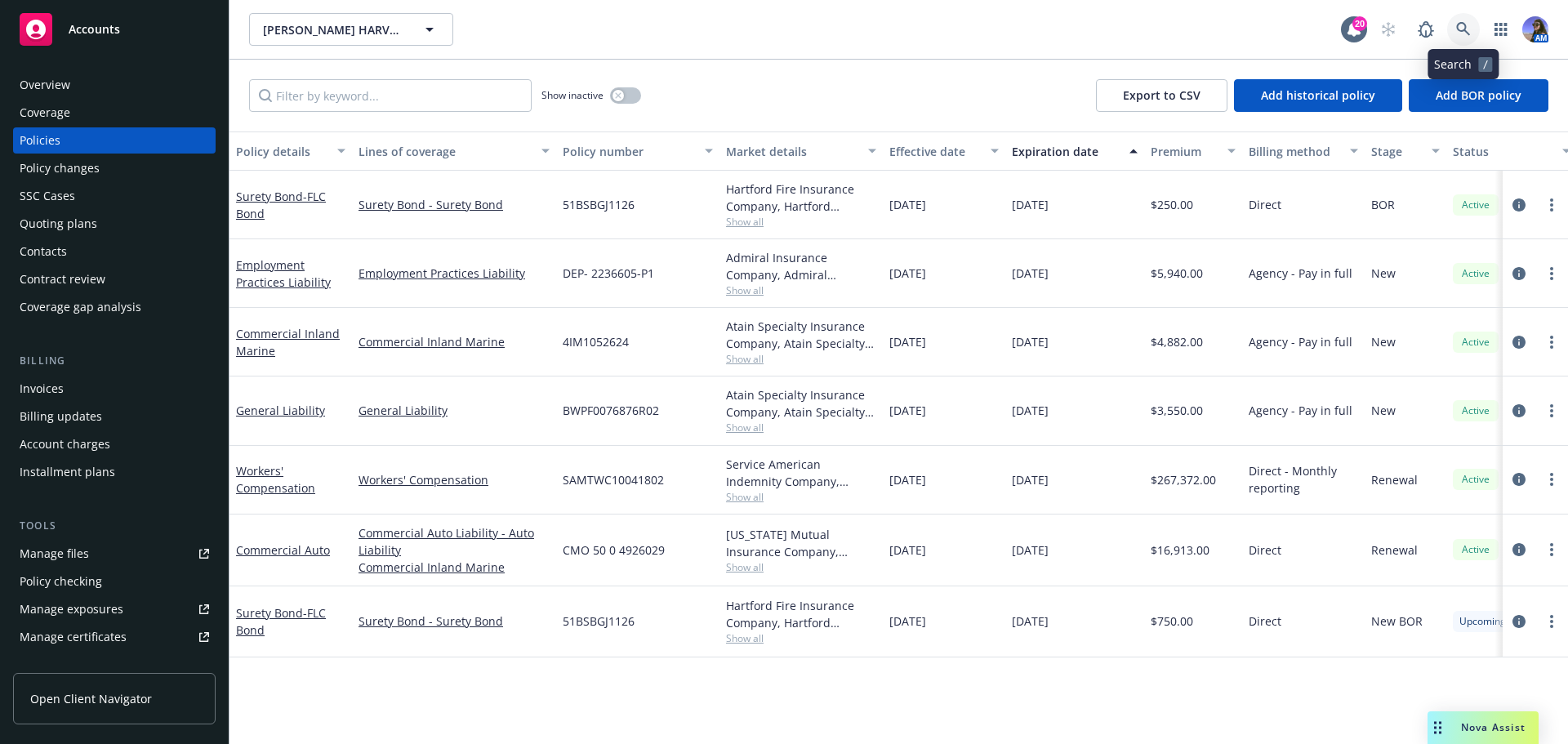
click at [1462, 24] on icon at bounding box center [1463, 30] width 15 height 15
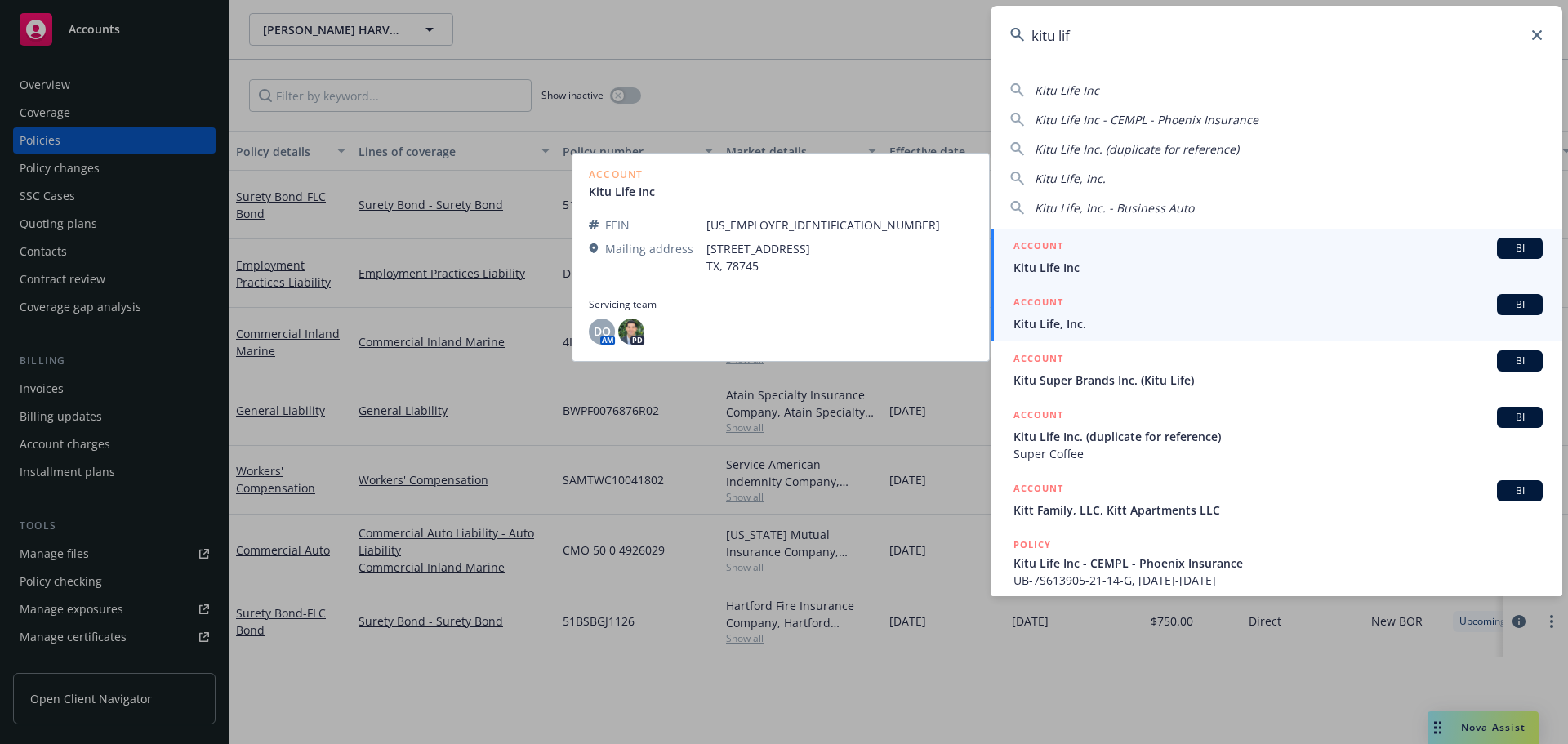
type input "kitu lif"
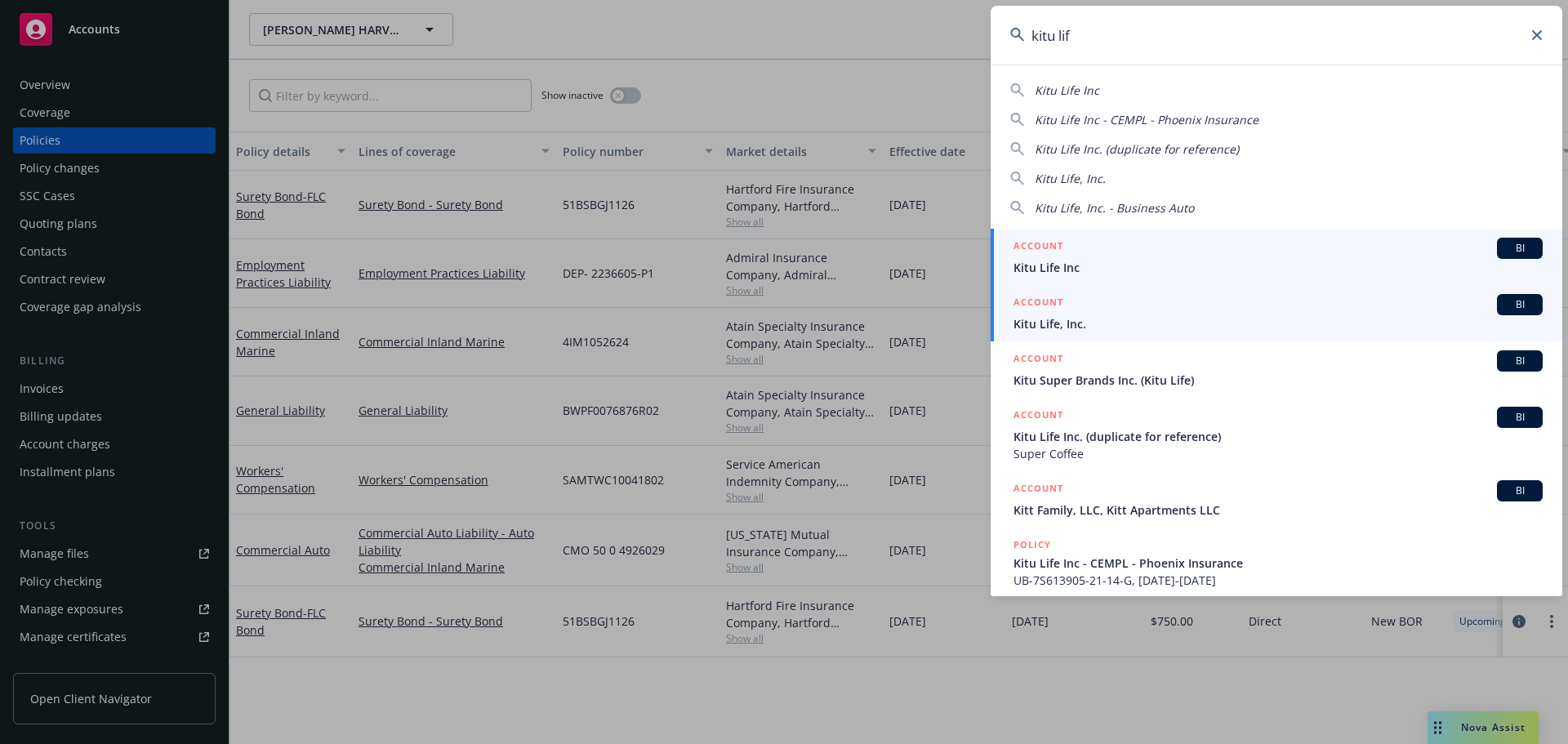
click at [1114, 307] on div "ACCOUNT BI" at bounding box center [1277, 305] width 529 height 22
